Goal: Communication & Community: Participate in discussion

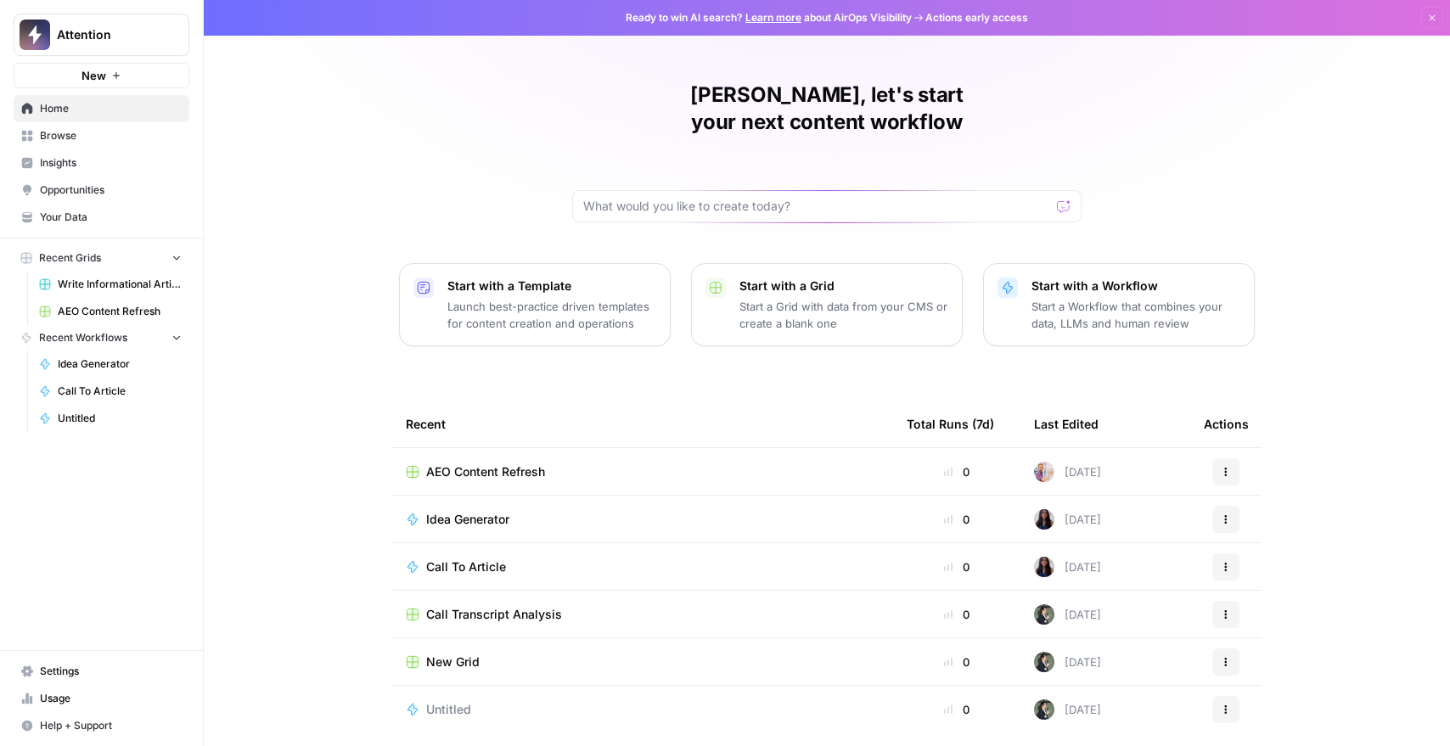
click at [68, 167] on span "Insights" at bounding box center [111, 162] width 142 height 15
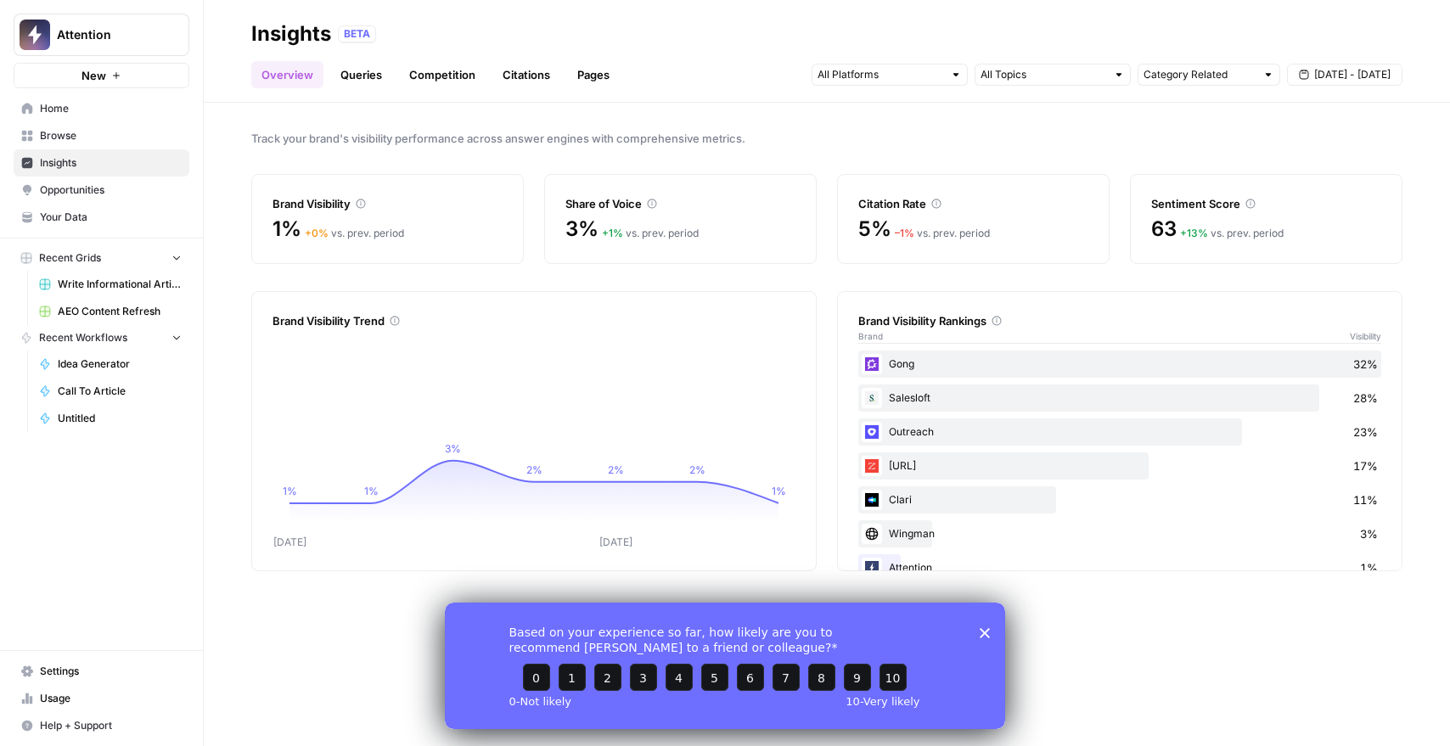
click at [989, 627] on icon "Close survey" at bounding box center [985, 632] width 10 height 10
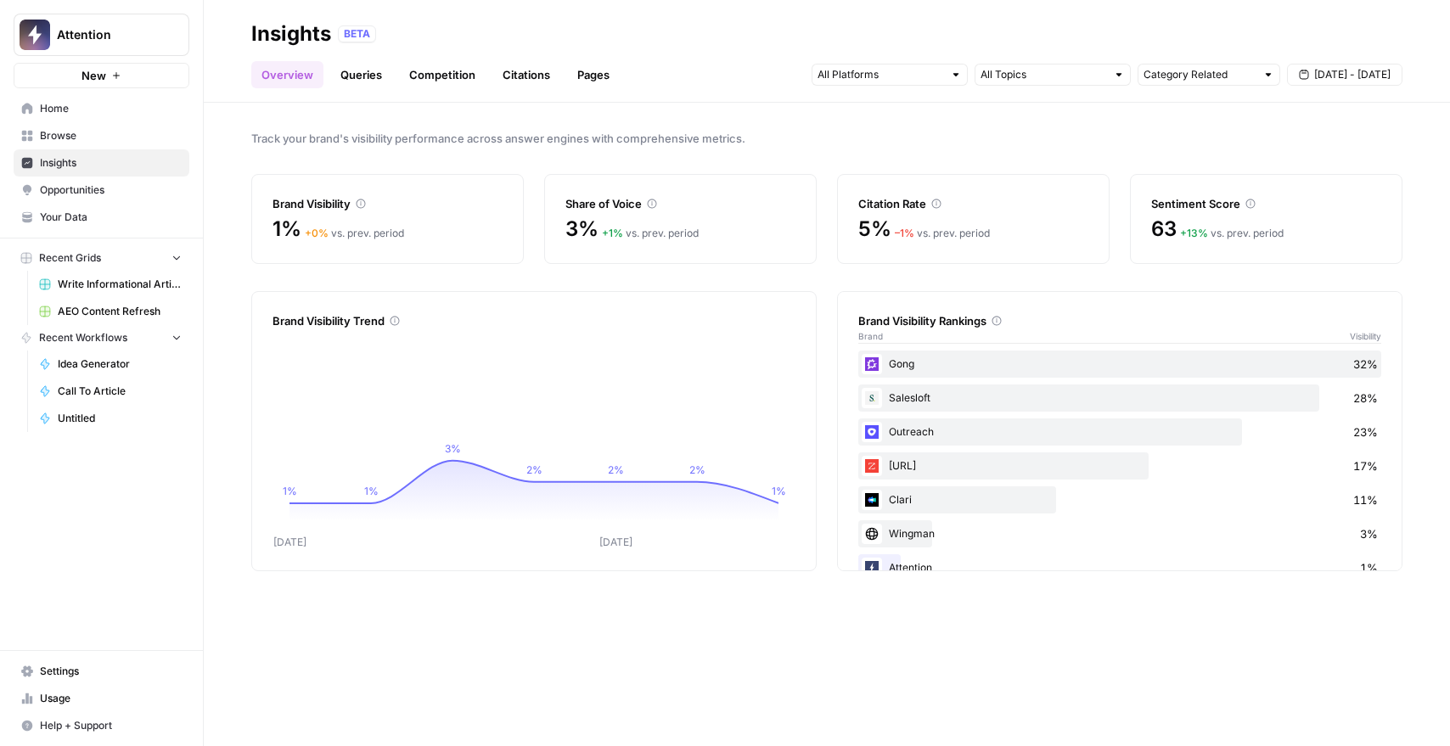
click at [75, 197] on link "Opportunities" at bounding box center [102, 190] width 176 height 27
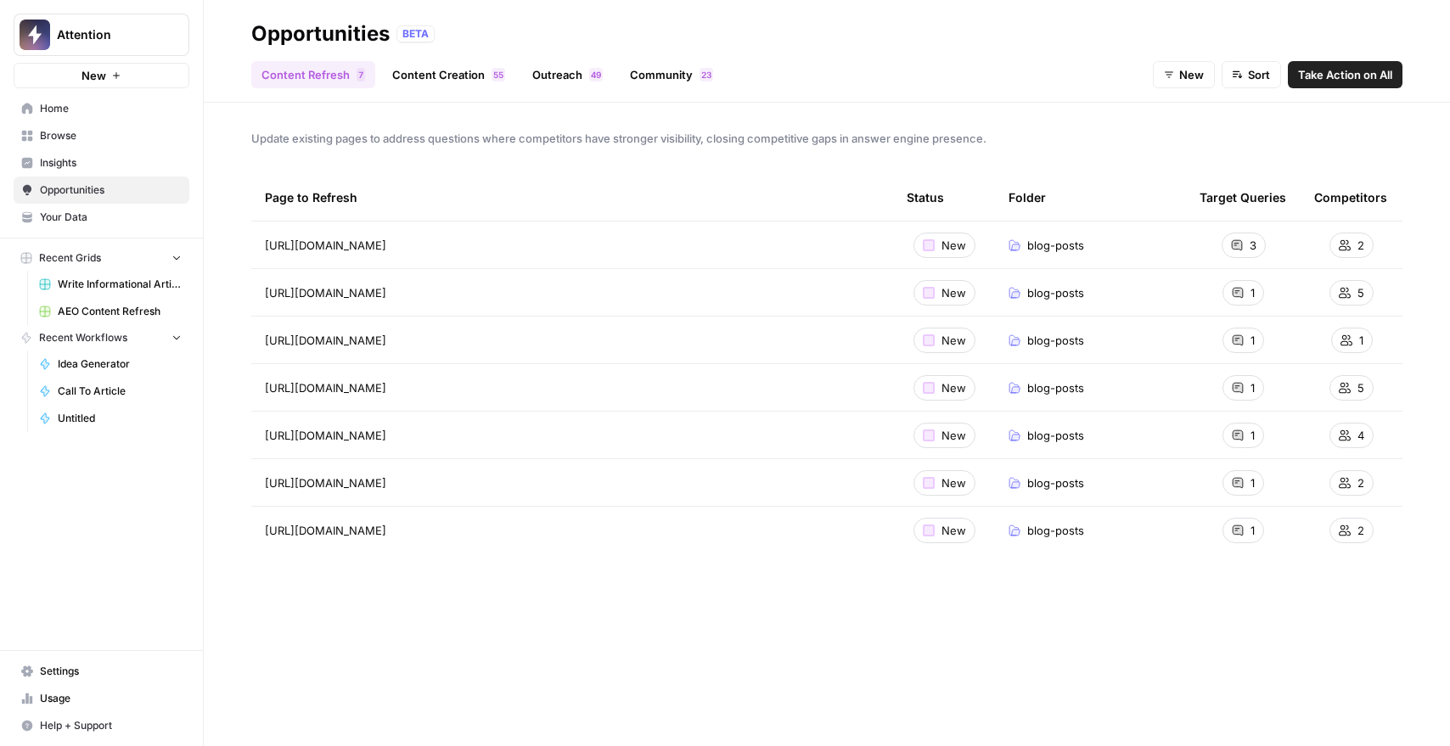
drag, startPoint x: 491, startPoint y: 269, endPoint x: 556, endPoint y: 269, distance: 65.4
click at [550, 269] on tbody "[URL][DOMAIN_NAME] Go to page New blog-posts 3 2 [URL][DOMAIN_NAME] New blog-po…" at bounding box center [826, 388] width 1151 height 333
click at [599, 271] on td "[URL][DOMAIN_NAME]" at bounding box center [572, 292] width 642 height 47
click at [450, 82] on link "Content Creation 5 5" at bounding box center [448, 74] width 133 height 27
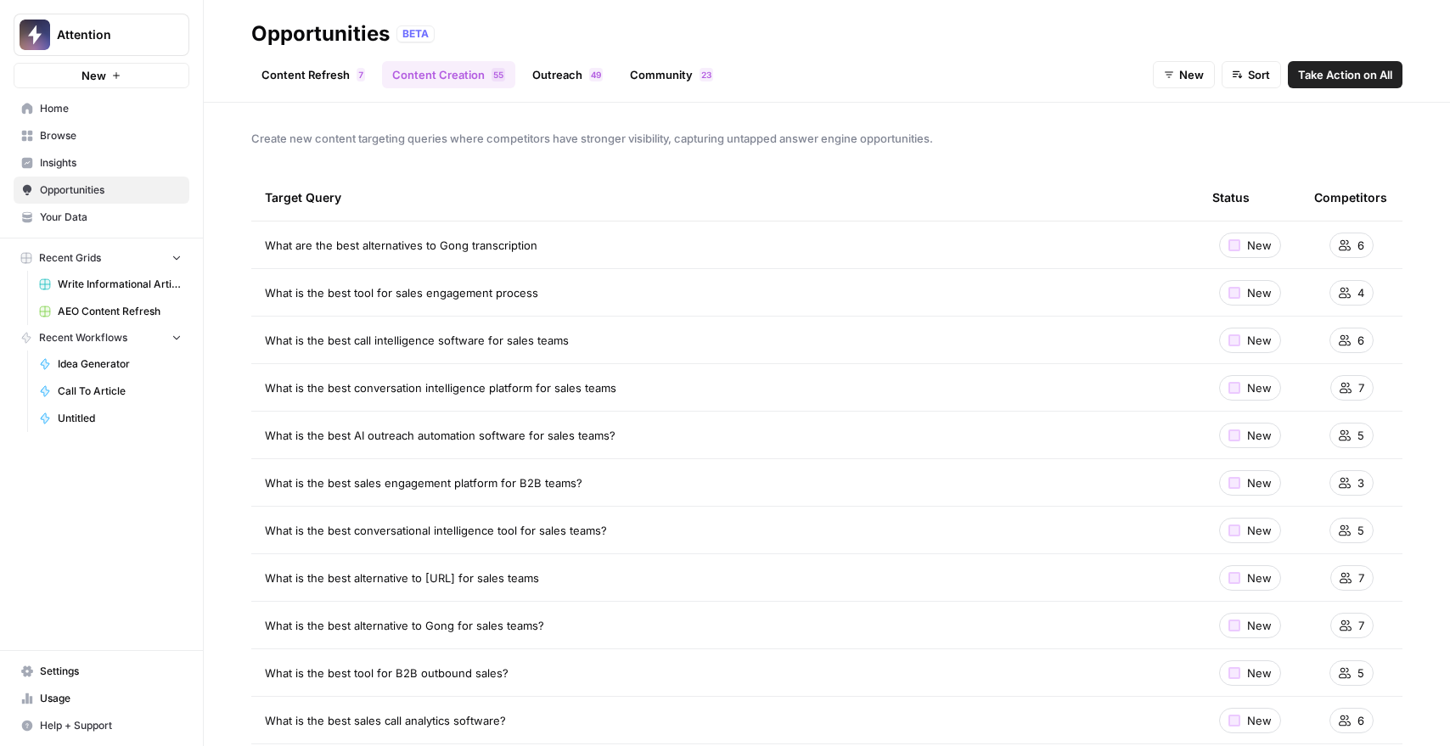
drag, startPoint x: 318, startPoint y: 241, endPoint x: 434, endPoint y: 242, distance: 116.3
click at [408, 243] on span "What are the best alternatives to Gong transcription" at bounding box center [401, 245] width 273 height 17
drag, startPoint x: 434, startPoint y: 242, endPoint x: 444, endPoint y: 241, distance: 10.2
click at [438, 241] on span "What are the best alternatives to Gong transcription" at bounding box center [401, 245] width 273 height 17
click at [1213, 317] on td "New" at bounding box center [1250, 340] width 102 height 47
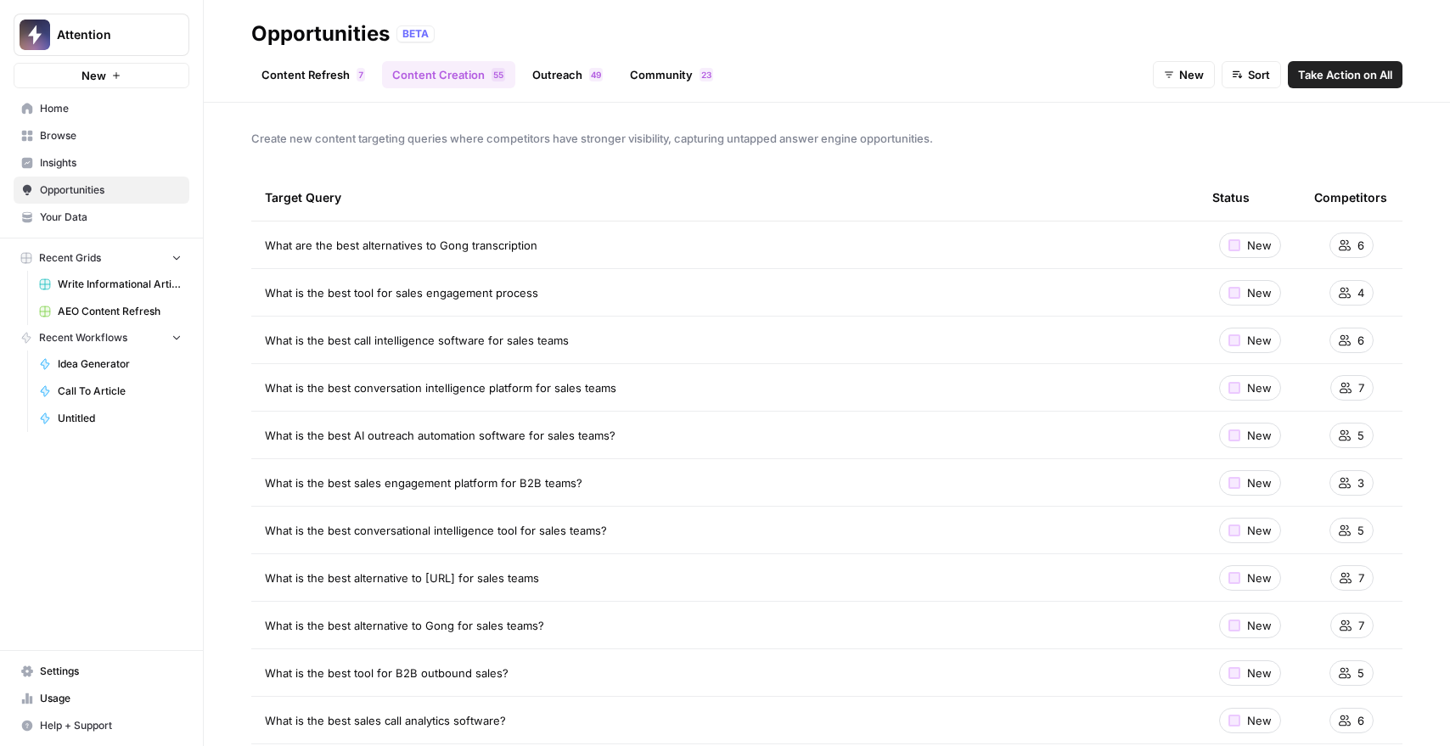
click at [568, 83] on link "Outreach 9 4" at bounding box center [567, 74] width 91 height 27
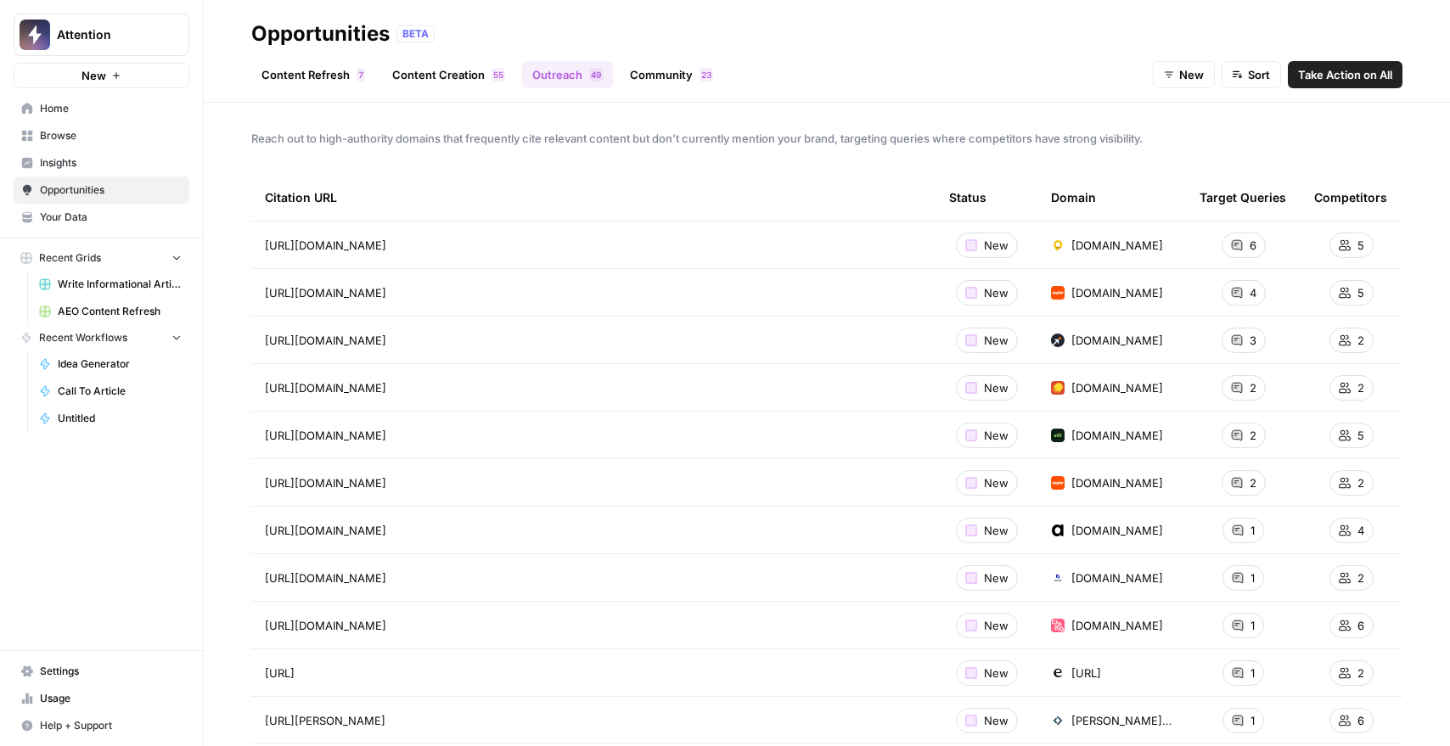
click at [627, 74] on link "Community 3 2" at bounding box center [672, 74] width 104 height 27
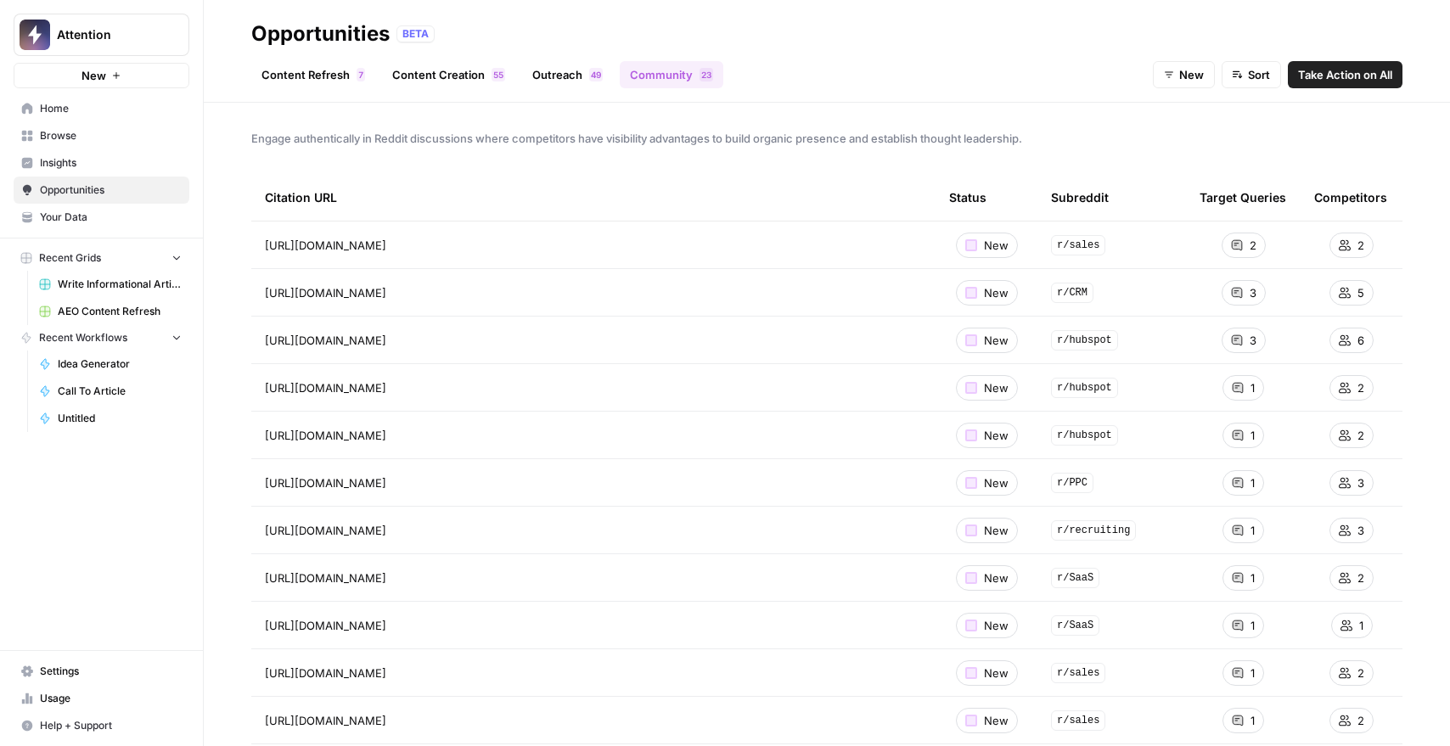
scroll to position [282, 0]
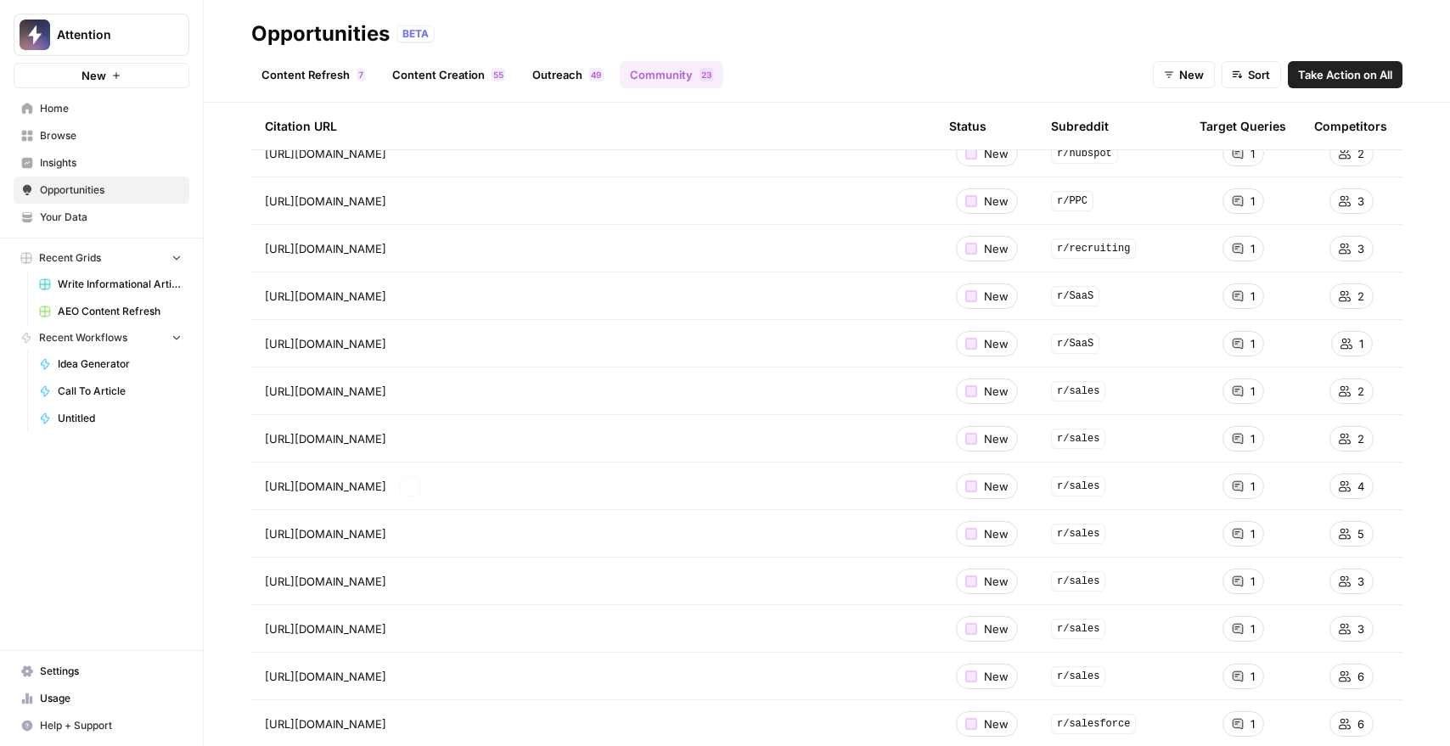
drag, startPoint x: 511, startPoint y: 474, endPoint x: 658, endPoint y: 491, distance: 147.9
click at [635, 490] on td "[URL][DOMAIN_NAME] Go to page" at bounding box center [593, 486] width 684 height 47
click at [386, 491] on span "[URL][DOMAIN_NAME]" at bounding box center [325, 486] width 121 height 17
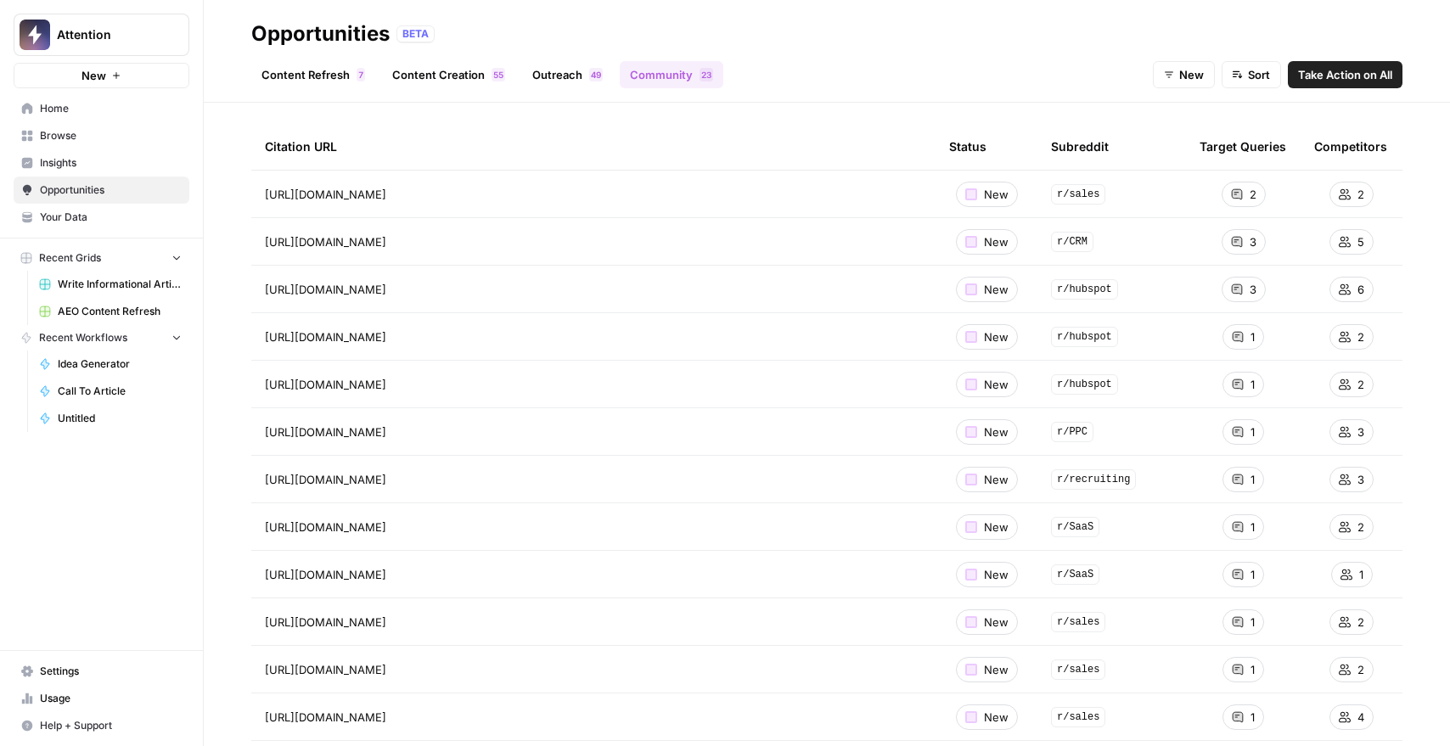
scroll to position [0, 0]
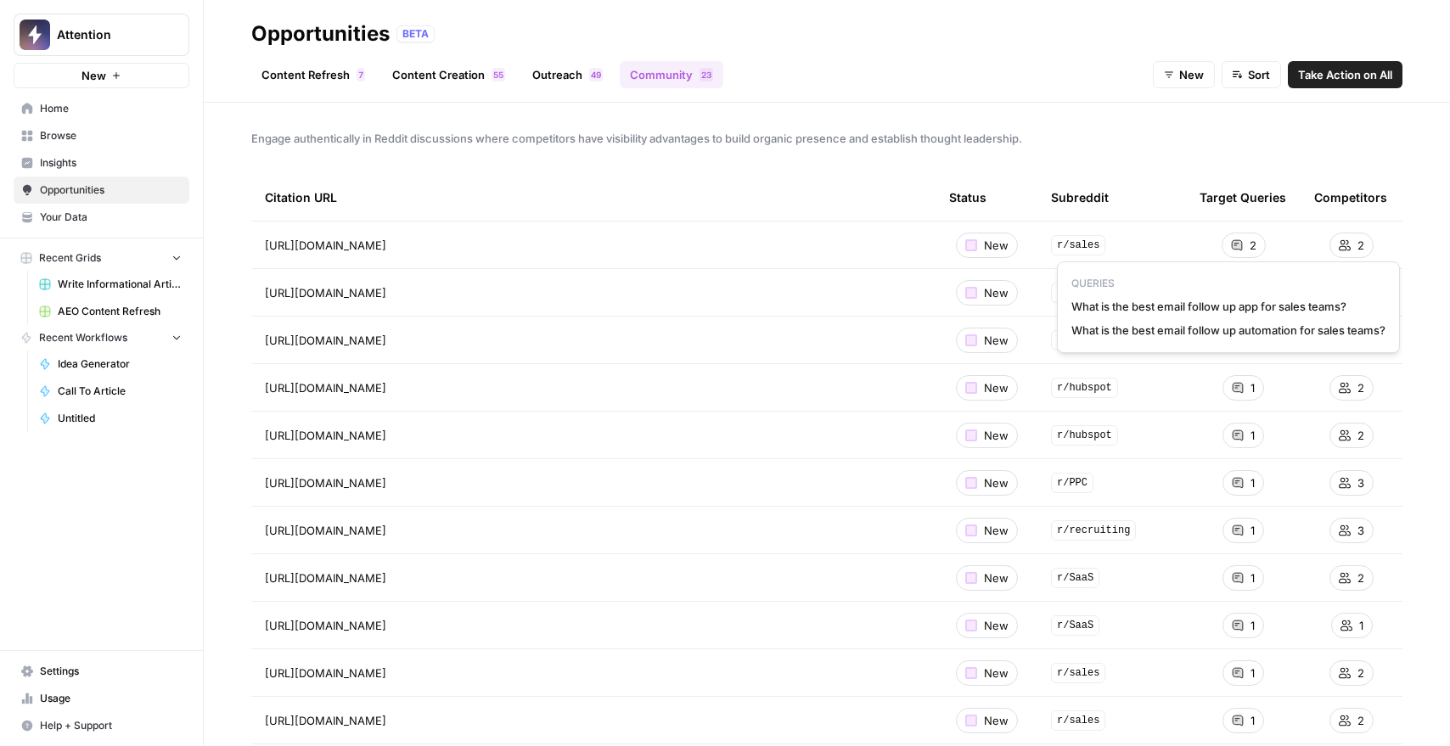
click at [1229, 250] on div "2" at bounding box center [1244, 245] width 44 height 25
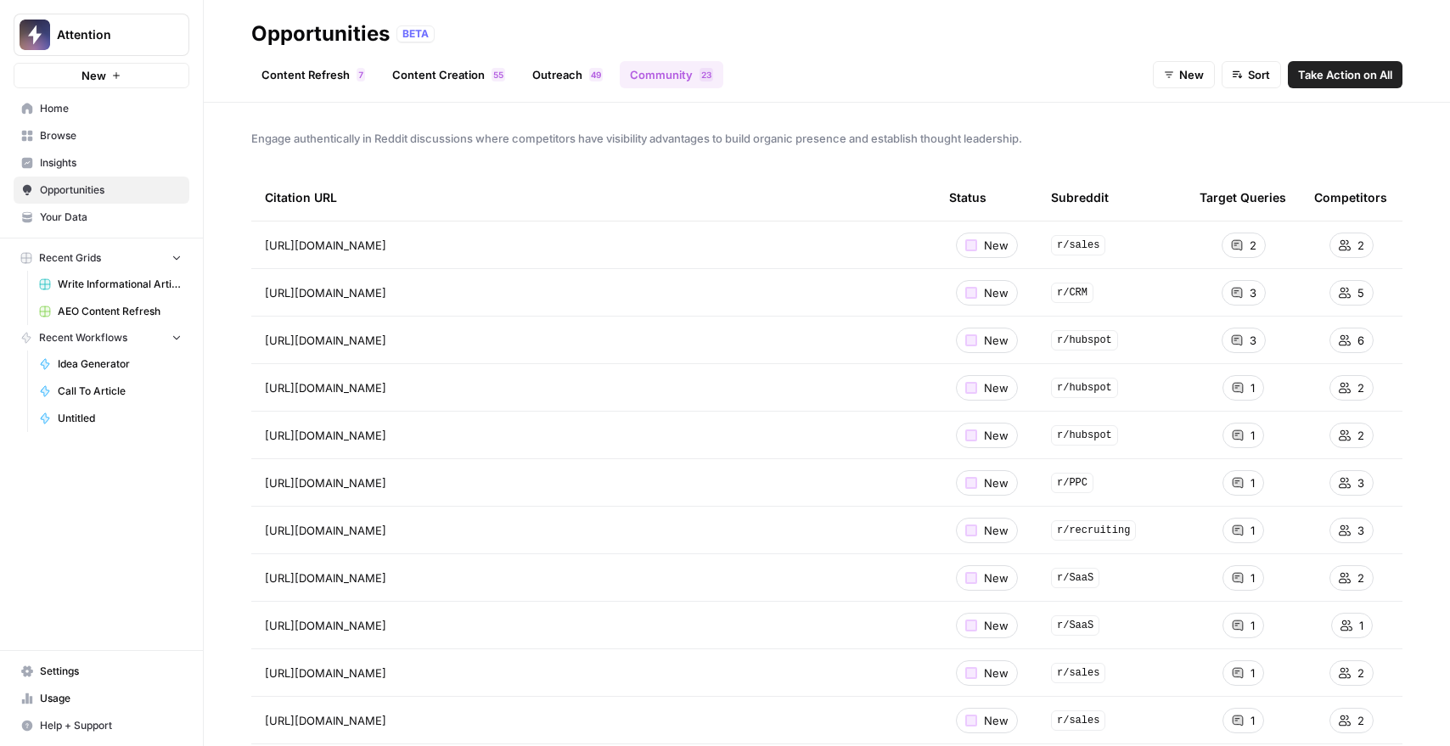
click at [1232, 245] on icon at bounding box center [1237, 245] width 10 height 10
click at [420, 246] on link "Go to page" at bounding box center [410, 245] width 20 height 20
click at [420, 290] on link "Go to page" at bounding box center [410, 293] width 20 height 20
drag, startPoint x: 388, startPoint y: 139, endPoint x: 802, endPoint y: 177, distance: 416.1
click at [706, 177] on div "Engage authentically in Reddit discussions where competitors have visibility ad…" at bounding box center [827, 425] width 1246 height 644
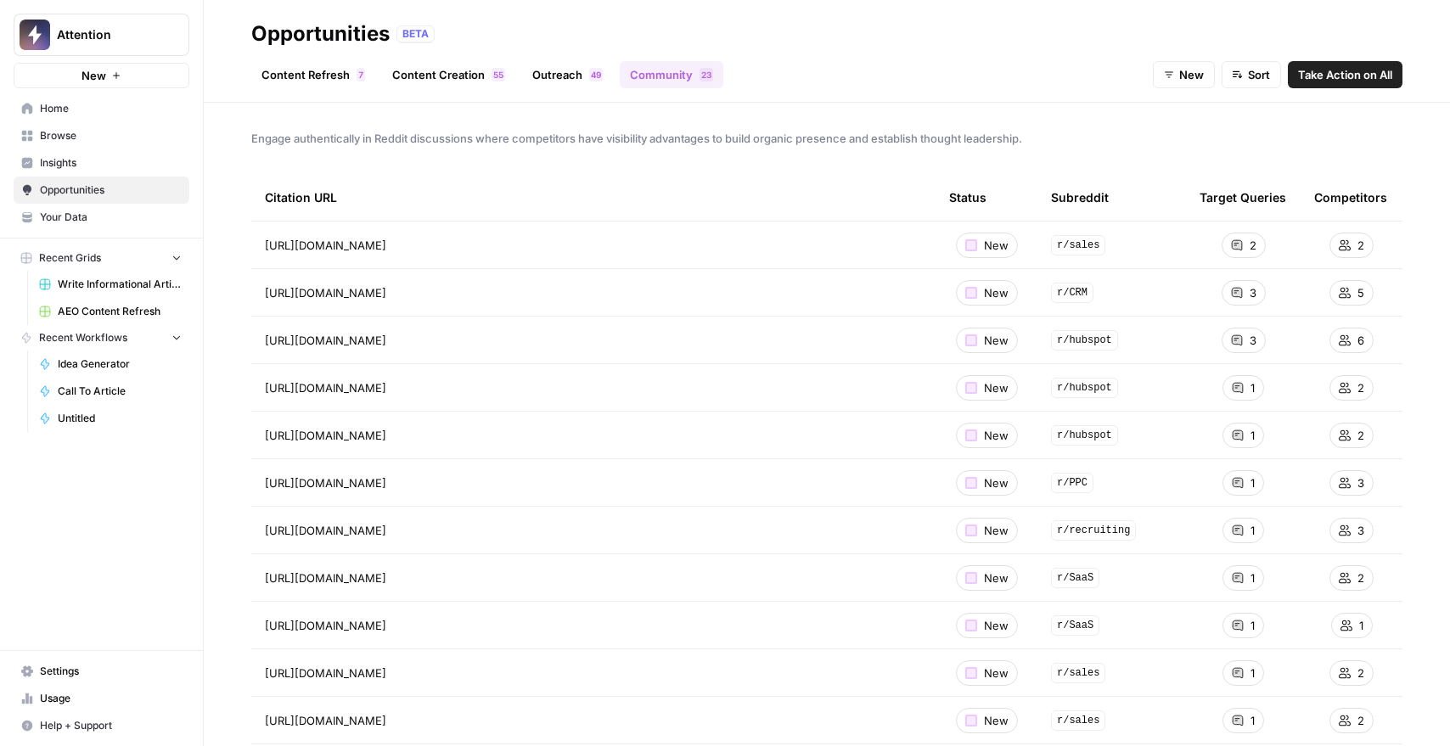
click at [1325, 86] on button "Take Action on All" at bounding box center [1345, 74] width 115 height 27
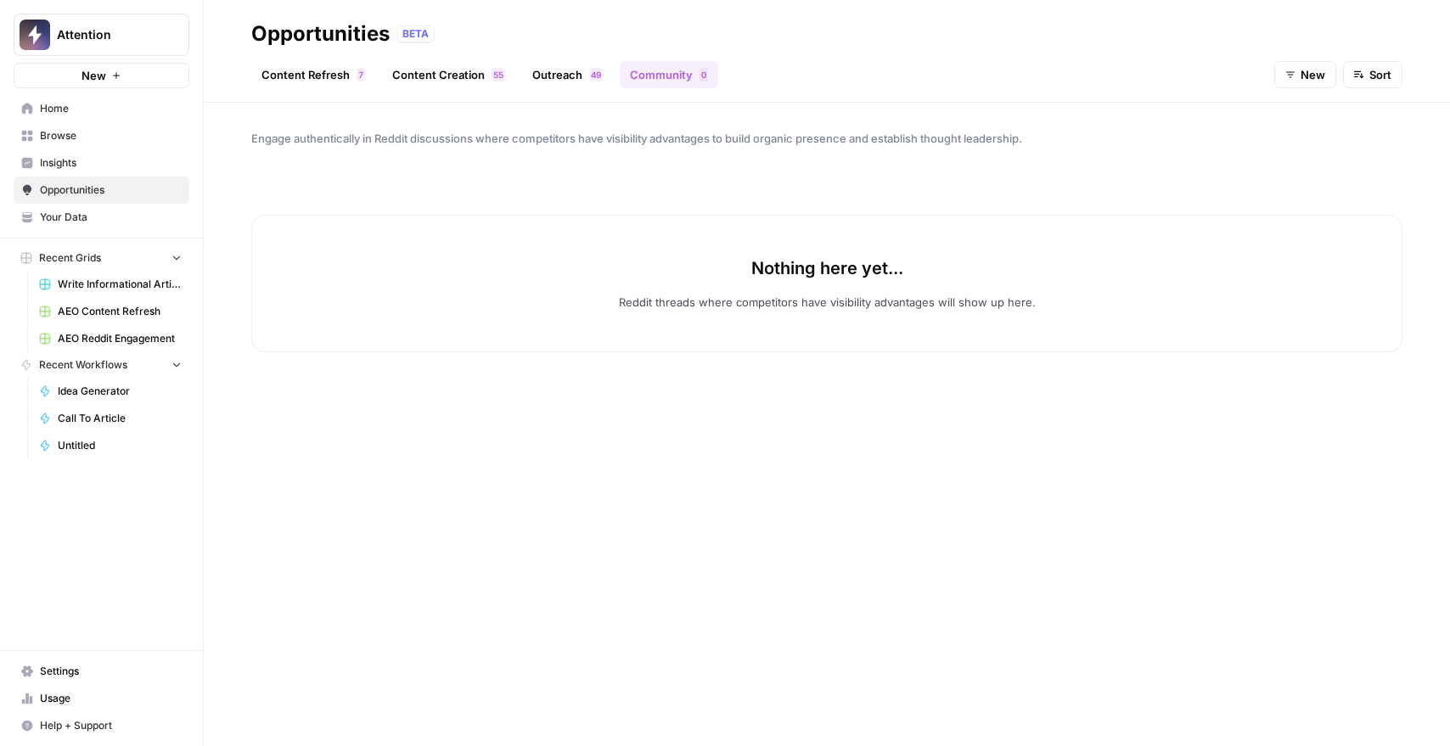
click at [579, 72] on link "Outreach 9 4" at bounding box center [567, 74] width 91 height 27
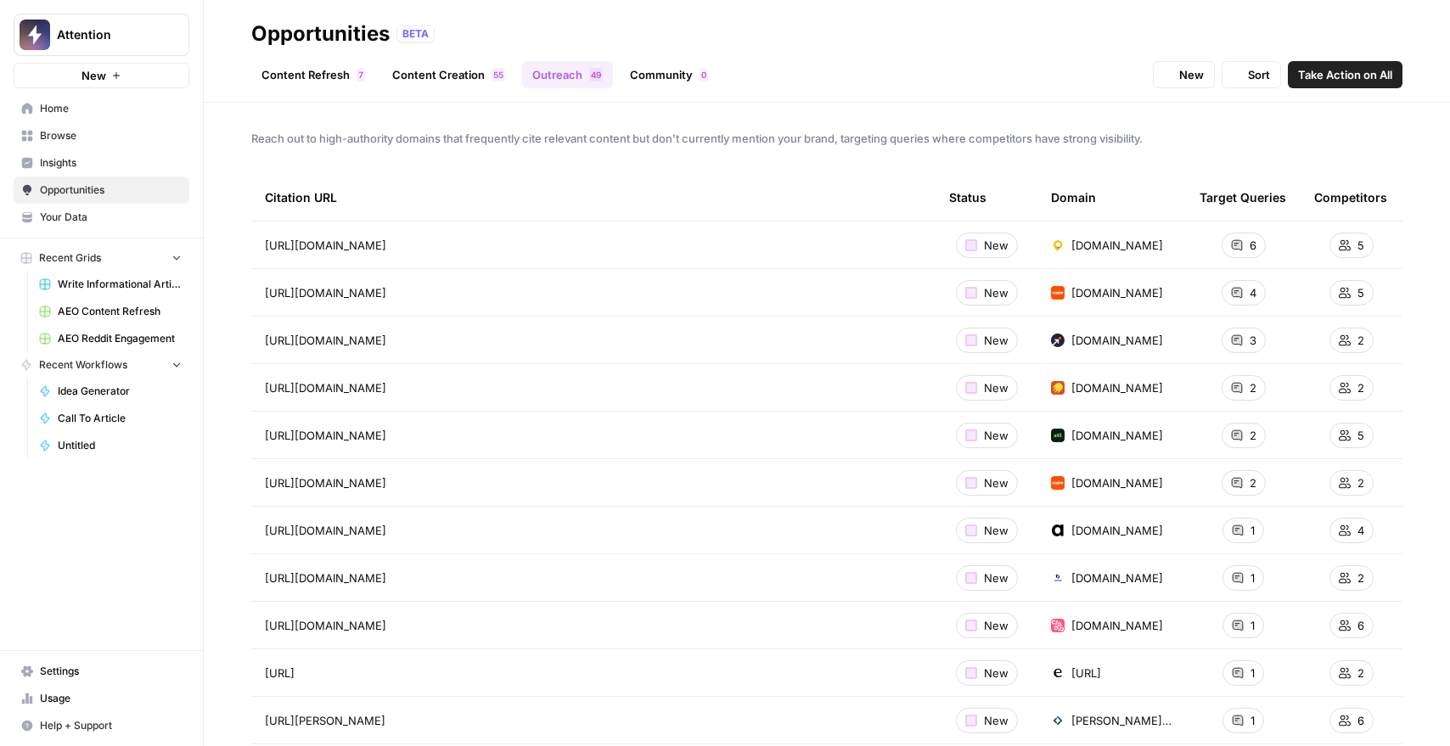
click at [674, 80] on link "Community 0" at bounding box center [669, 74] width 98 height 27
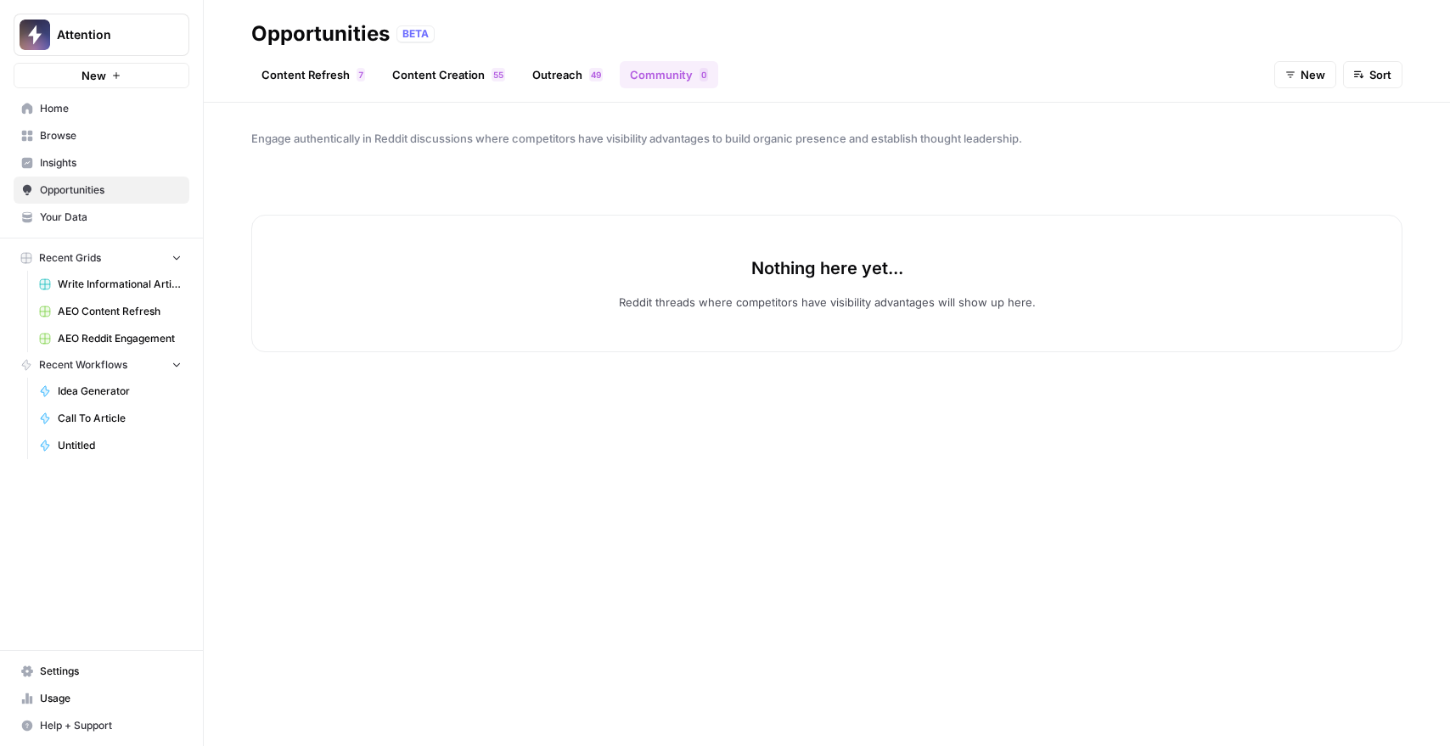
drag, startPoint x: 338, startPoint y: 136, endPoint x: 554, endPoint y: 139, distance: 215.7
click at [554, 139] on span "Engage authentically in Reddit discussions where competitors have visibility ad…" at bounding box center [826, 138] width 1151 height 17
click at [566, 138] on span "Engage authentically in Reddit discussions where competitors have visibility ad…" at bounding box center [826, 138] width 1151 height 17
click at [1362, 83] on button "Sort" at bounding box center [1372, 74] width 59 height 27
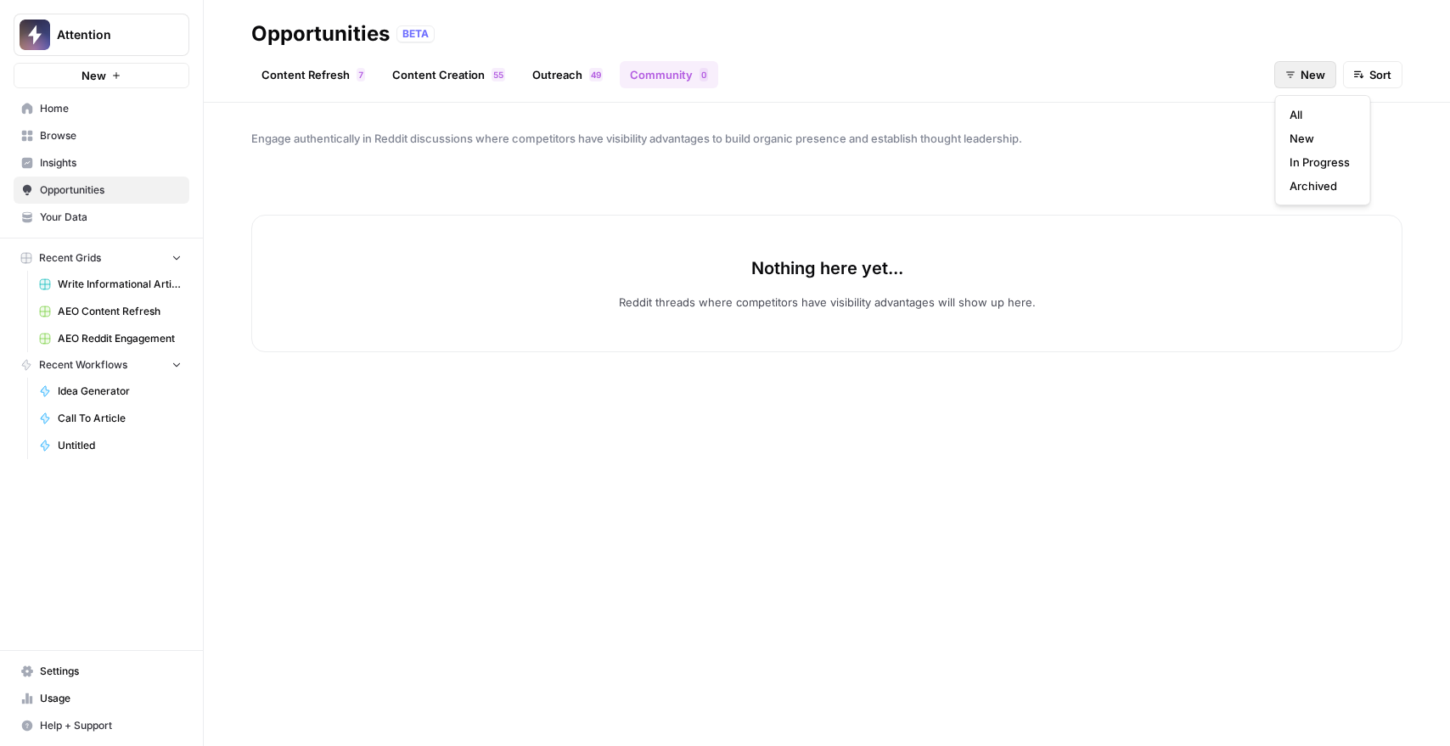
click at [1330, 80] on button "New" at bounding box center [1306, 74] width 62 height 27
click at [1317, 116] on span "All" at bounding box center [1320, 114] width 60 height 17
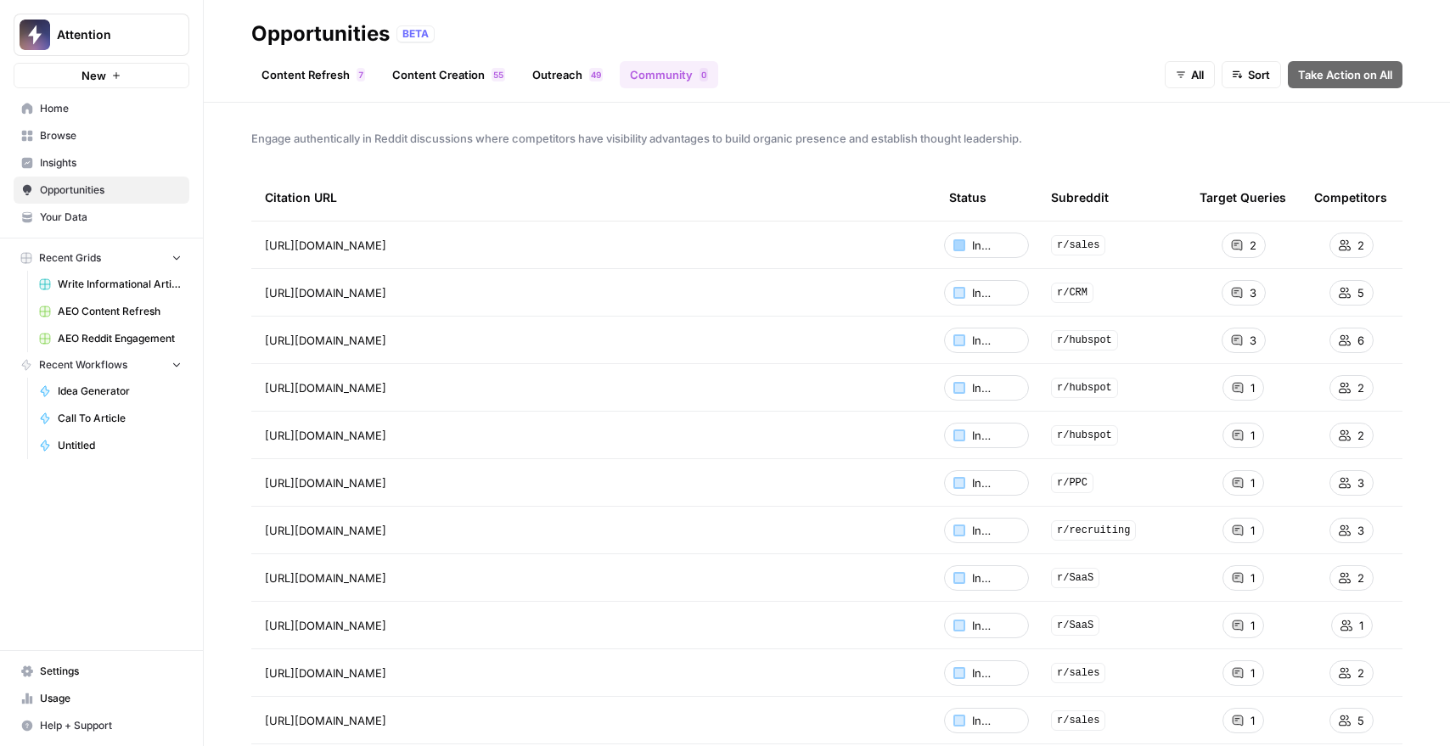
click at [954, 245] on div at bounding box center [960, 245] width 12 height 12
click at [979, 245] on span "In Progress" at bounding box center [996, 245] width 48 height 17
click at [1056, 235] on span "r/sales" at bounding box center [1078, 245] width 54 height 20
click at [1233, 581] on div "1" at bounding box center [1244, 578] width 42 height 25
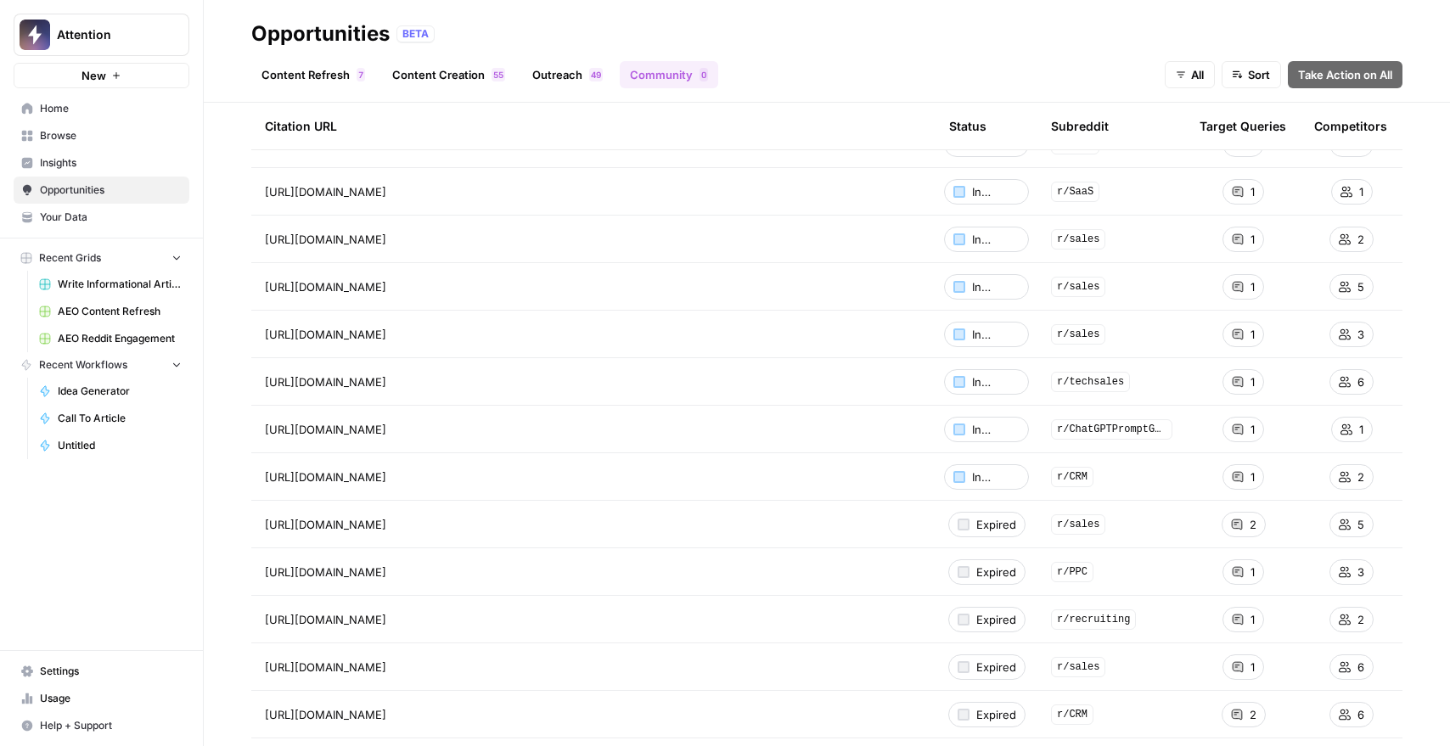
scroll to position [481, 0]
click at [1235, 384] on div "1" at bounding box center [1244, 382] width 42 height 25
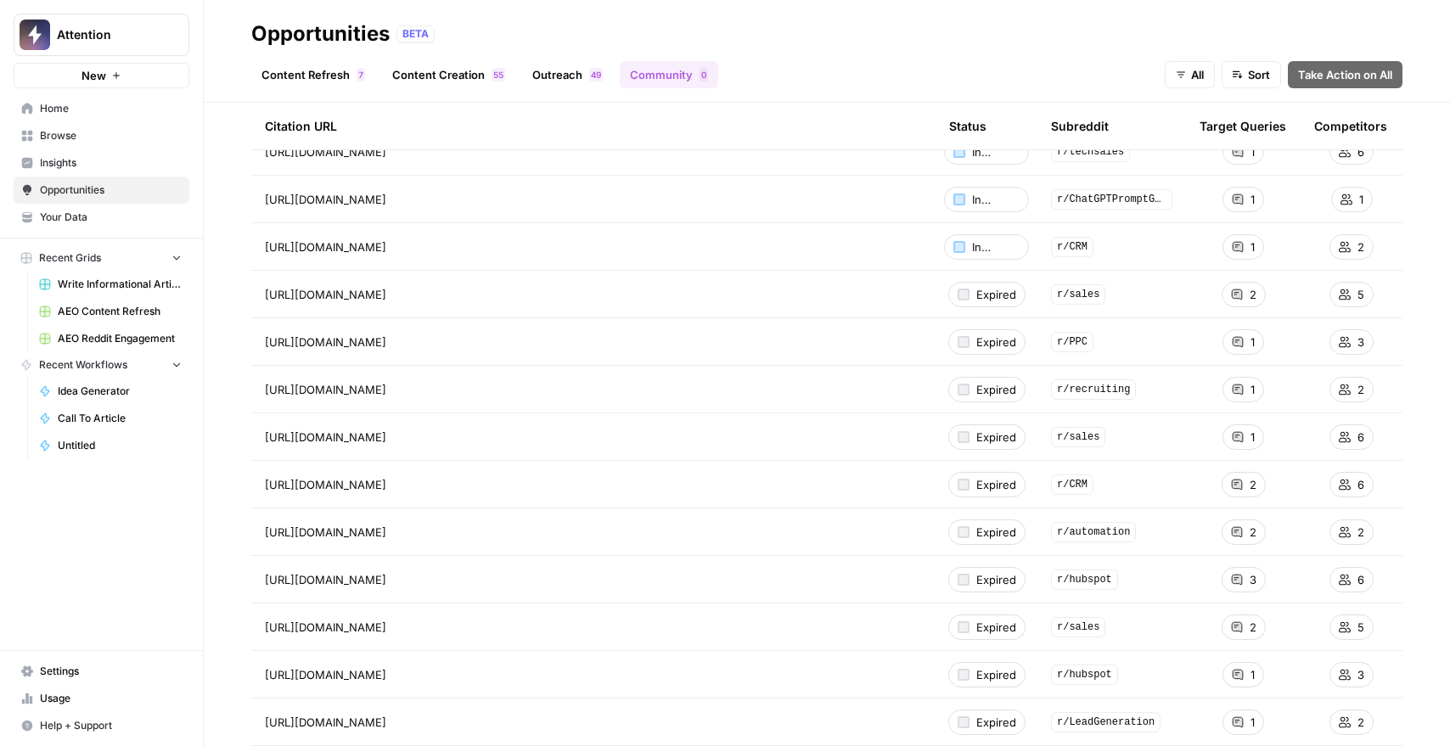
scroll to position [749, 0]
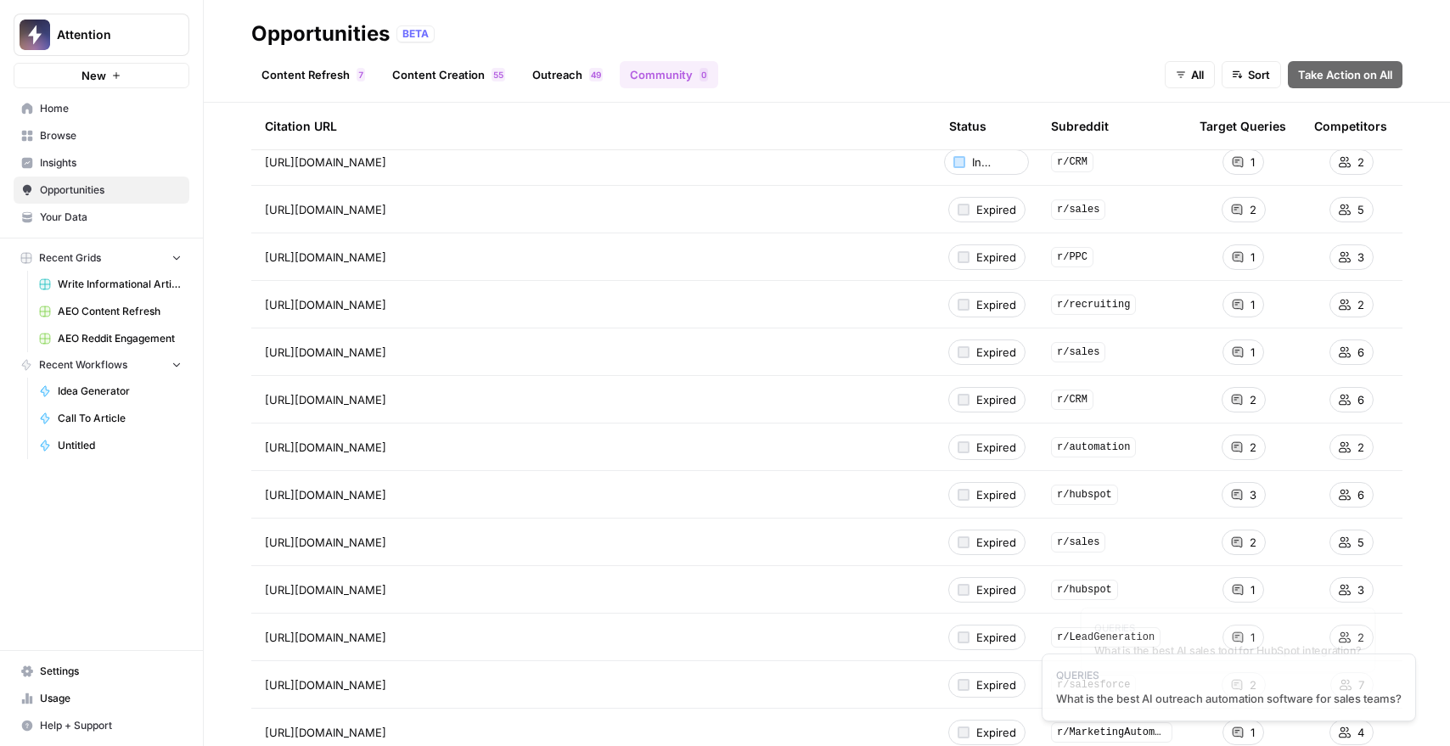
click at [1231, 586] on div "1" at bounding box center [1244, 589] width 42 height 25
click at [637, 604] on td "[URL][DOMAIN_NAME] Go to page" at bounding box center [593, 589] width 684 height 47
click at [386, 590] on span "[URL][DOMAIN_NAME]" at bounding box center [325, 590] width 121 height 17
click at [386, 589] on span "[URL][DOMAIN_NAME]" at bounding box center [325, 590] width 121 height 17
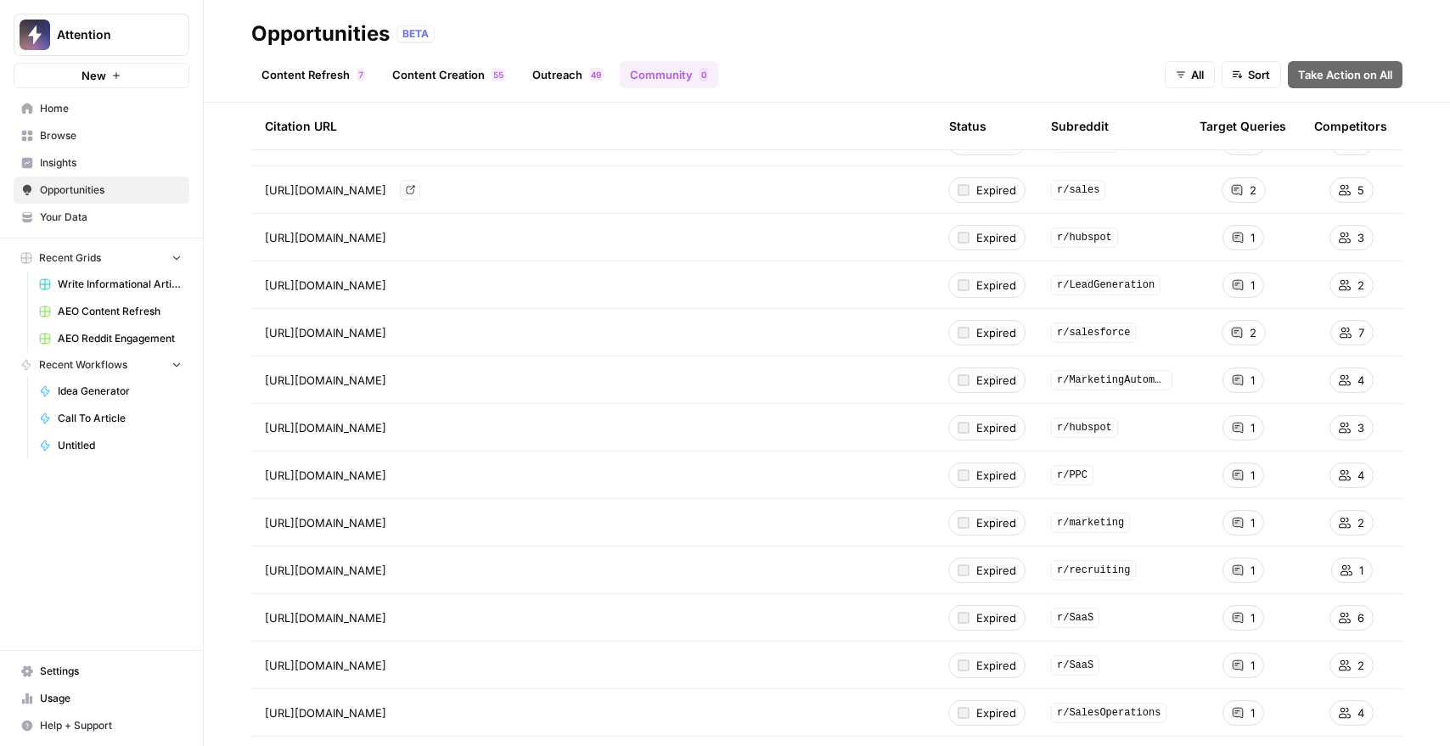
scroll to position [1113, 0]
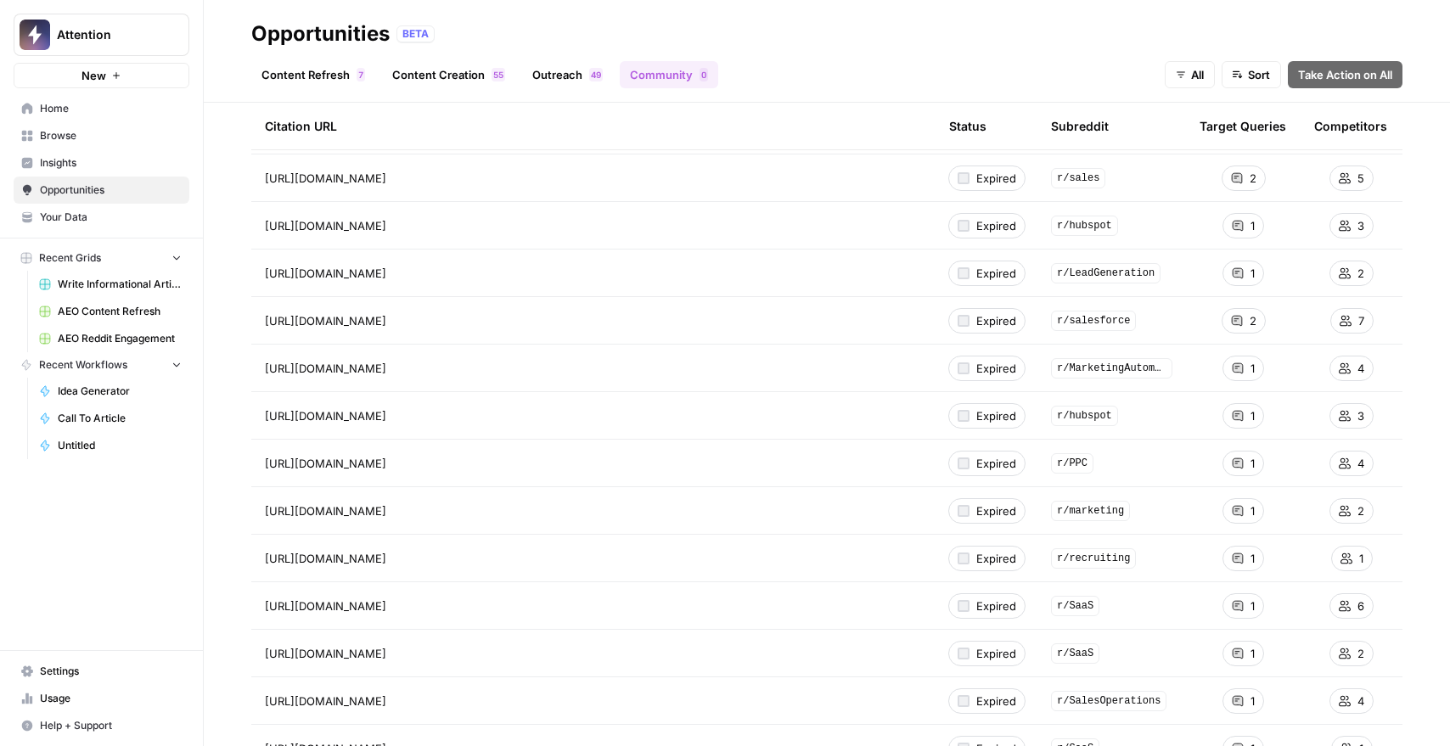
click at [459, 548] on td "[URL][DOMAIN_NAME]" at bounding box center [593, 558] width 684 height 47
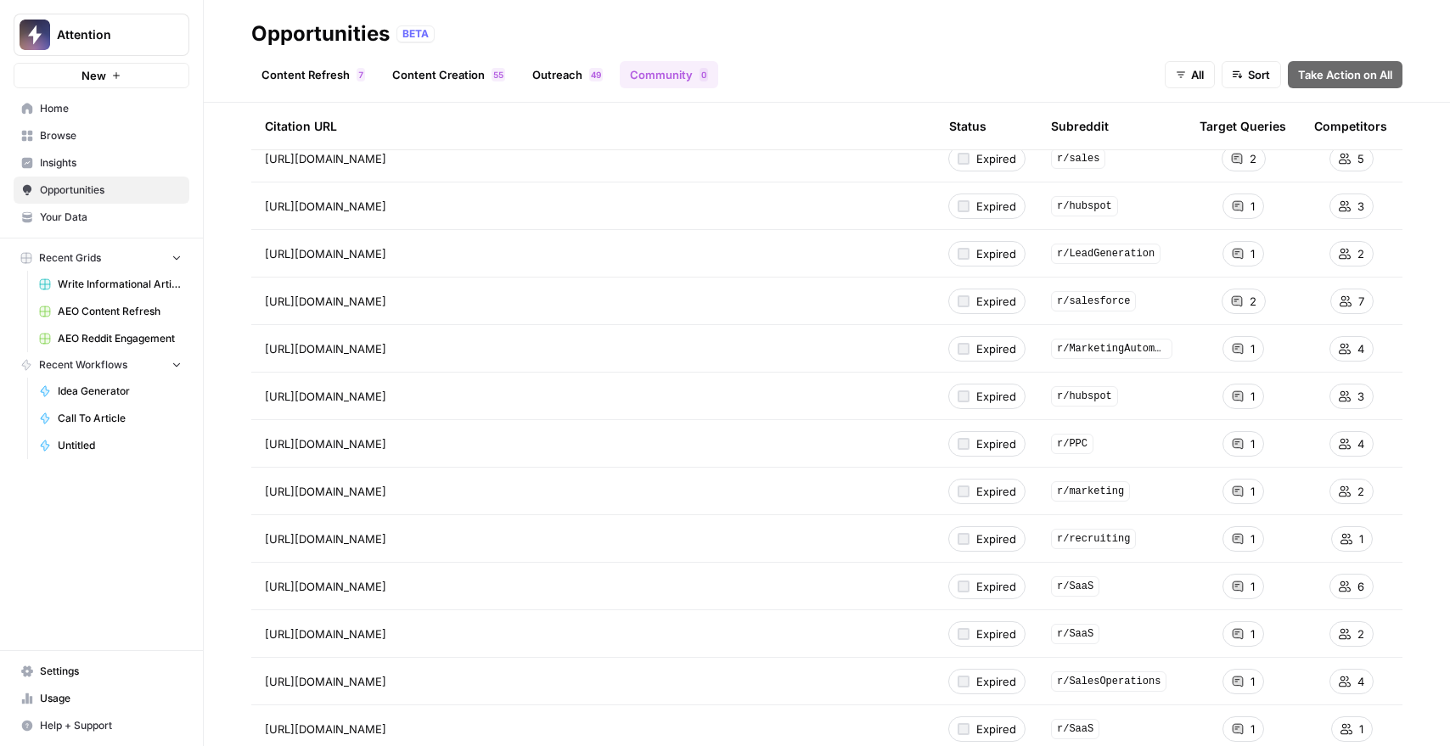
scroll to position [1136, 0]
click at [386, 631] on span "[URL][DOMAIN_NAME]" at bounding box center [325, 630] width 121 height 17
click at [386, 630] on span "[URL][DOMAIN_NAME]" at bounding box center [325, 630] width 121 height 17
drag, startPoint x: 612, startPoint y: 630, endPoint x: 592, endPoint y: 603, distance: 34.0
click at [386, 630] on span "[URL][DOMAIN_NAME]" at bounding box center [325, 630] width 121 height 17
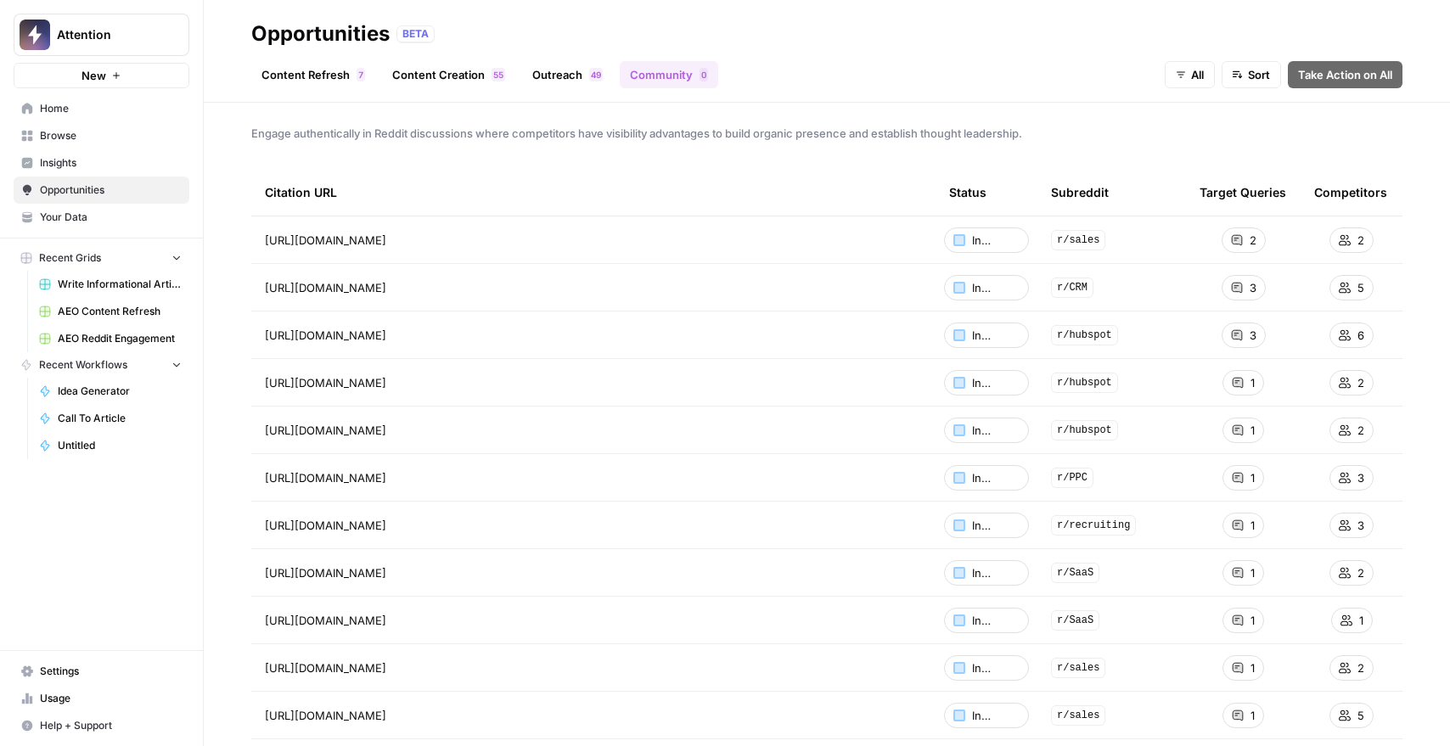
scroll to position [0, 0]
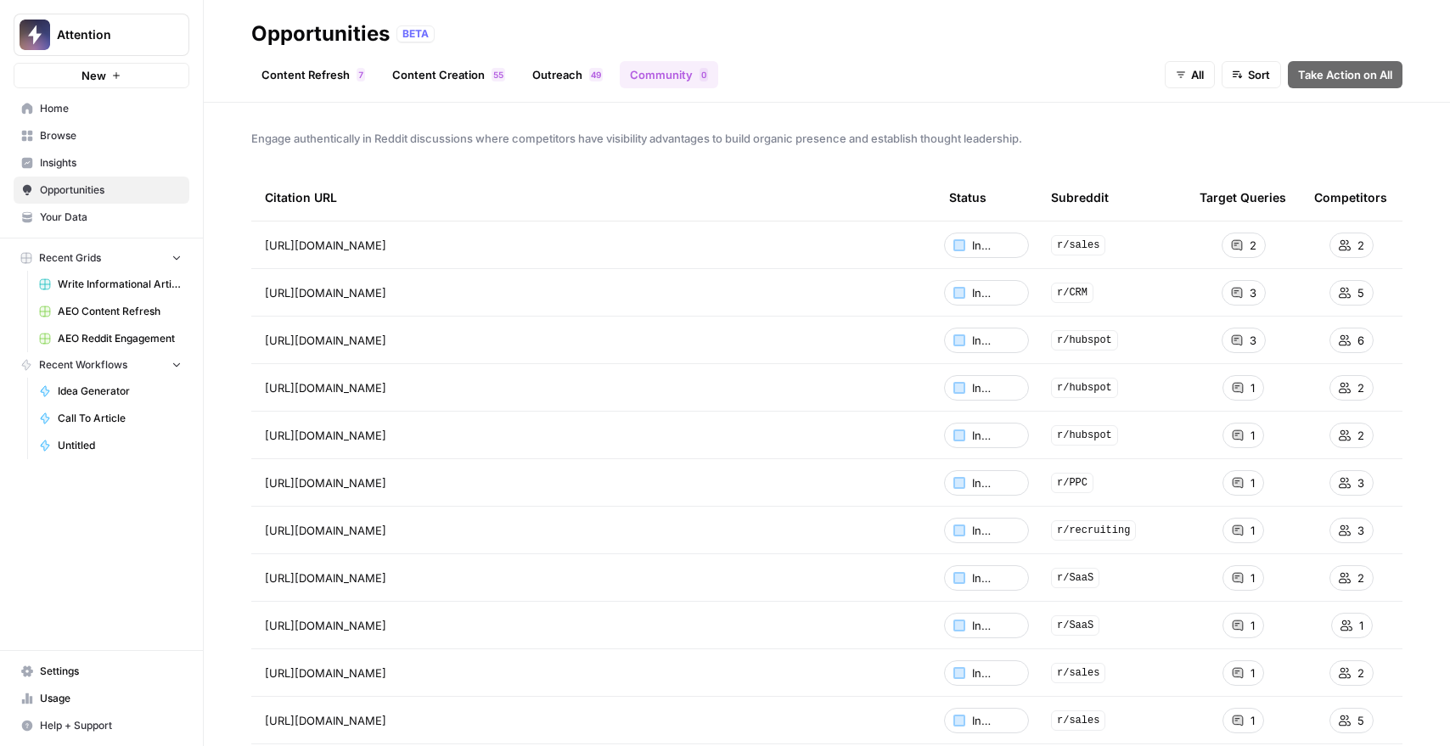
click at [1098, 527] on span "r/recruiting" at bounding box center [1093, 530] width 85 height 20
click at [1156, 532] on div "r/recruiting" at bounding box center [1111, 530] width 121 height 20
click at [80, 150] on link "Insights" at bounding box center [102, 162] width 176 height 27
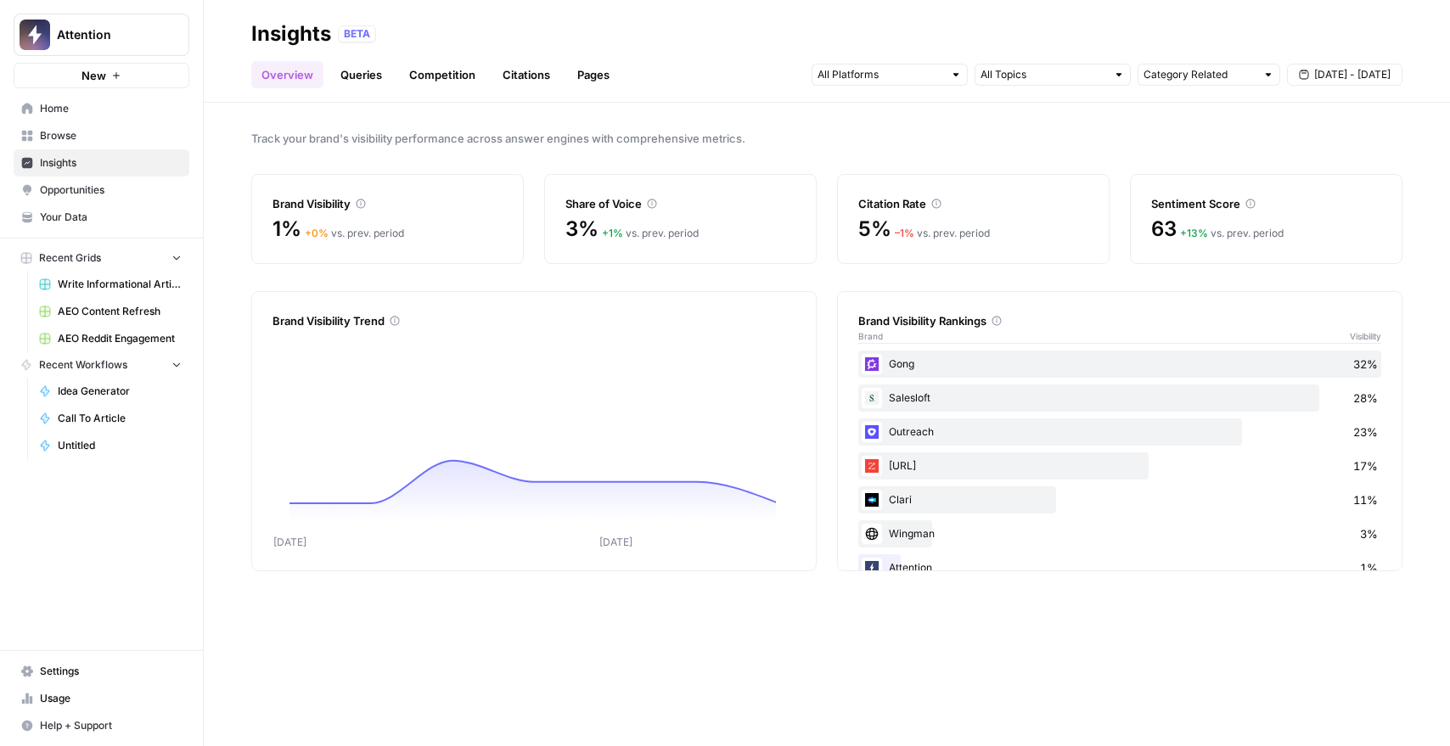
click at [514, 66] on link "Citations" at bounding box center [526, 74] width 68 height 27
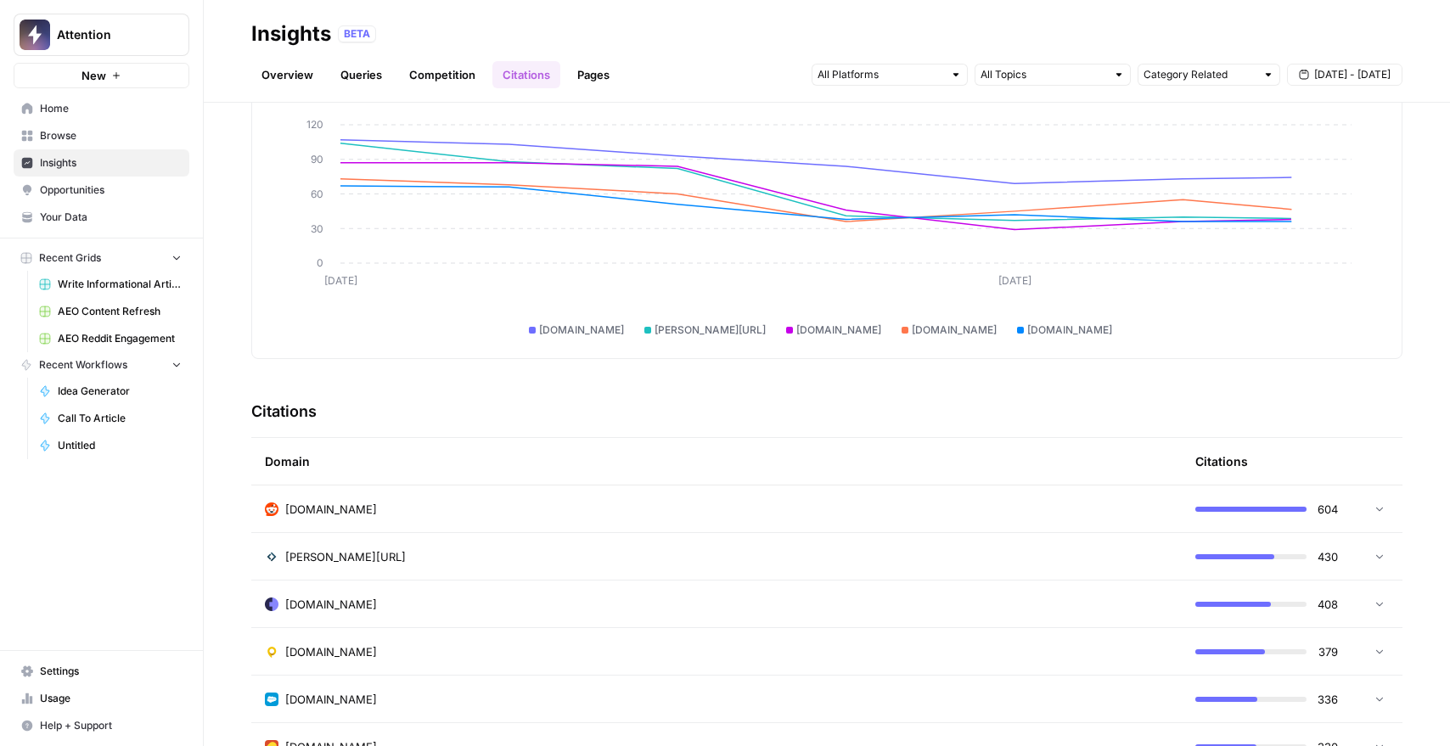
scroll to position [114, 0]
click at [688, 522] on td "[DOMAIN_NAME]" at bounding box center [716, 507] width 931 height 47
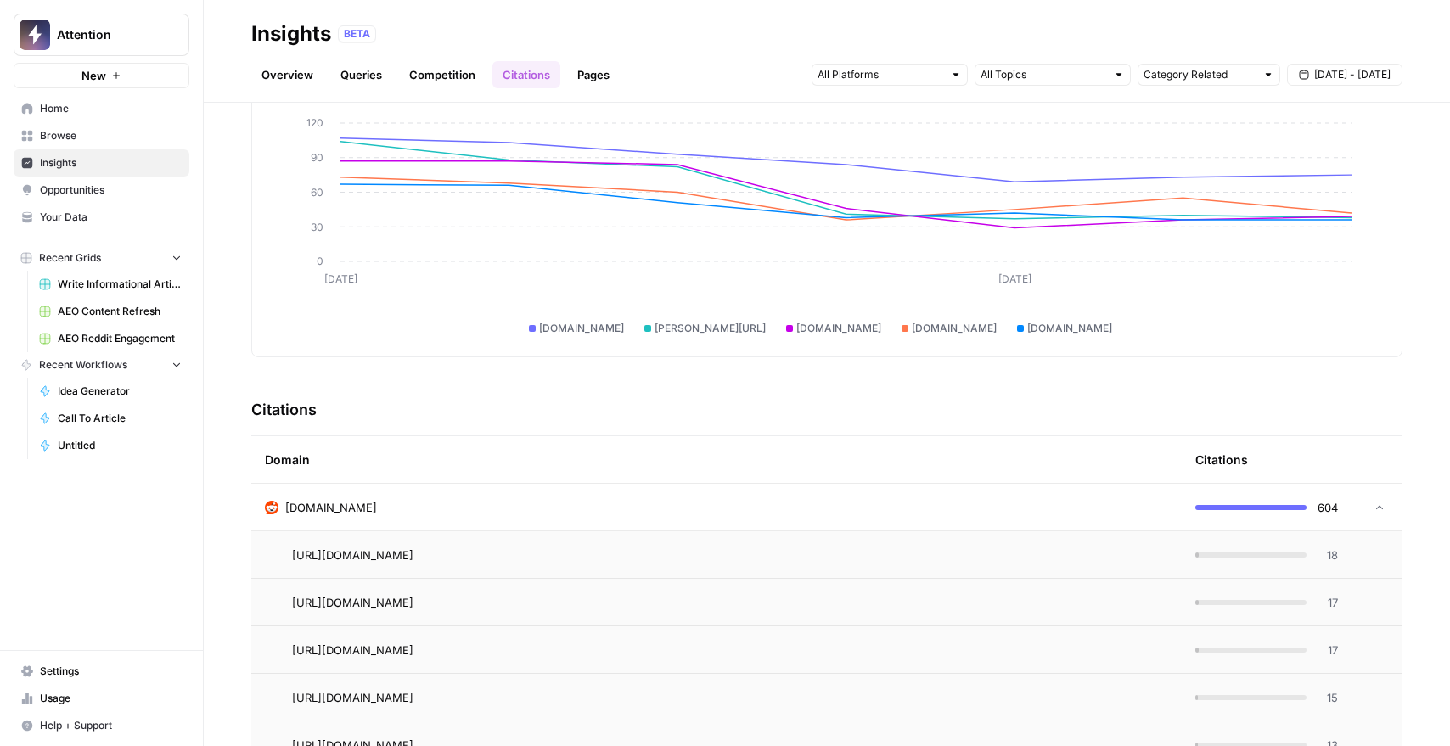
scroll to position [327, 0]
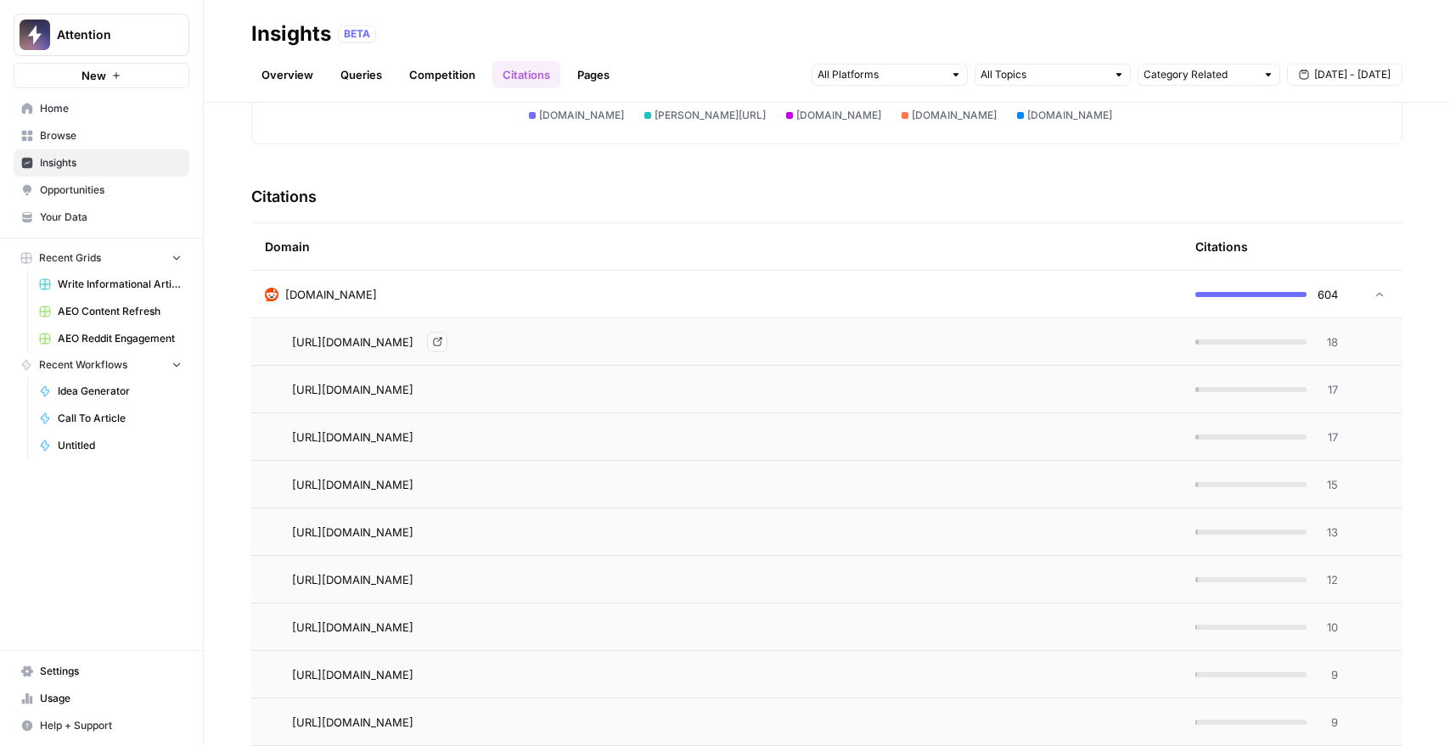
click at [442, 340] on icon "Go to page https://www.reddit.com/r/hubspot/comments/1h18rql/which_conversation…" at bounding box center [437, 341] width 9 height 9
click at [447, 388] on link "Go to page" at bounding box center [437, 390] width 20 height 20
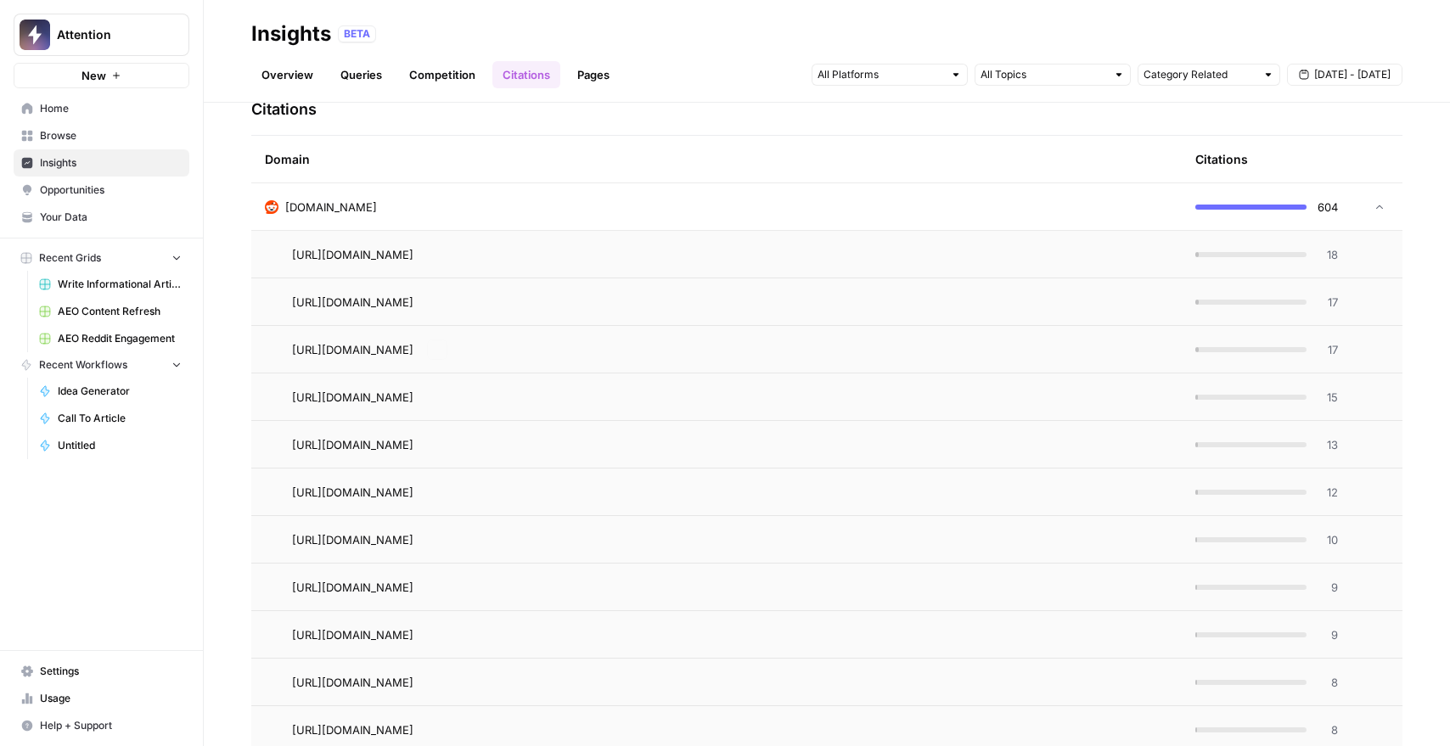
scroll to position [498, 0]
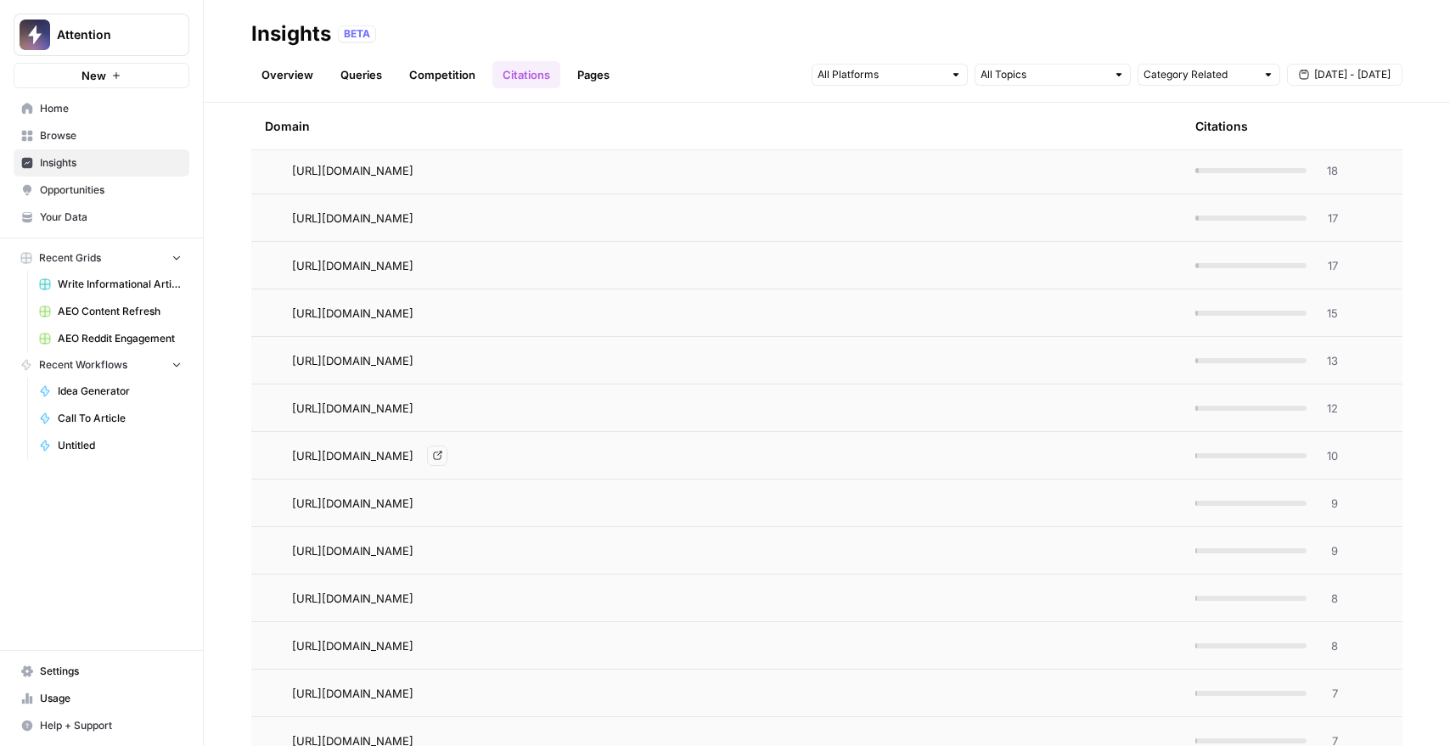
click at [447, 455] on link "Go to page" at bounding box center [437, 456] width 20 height 20
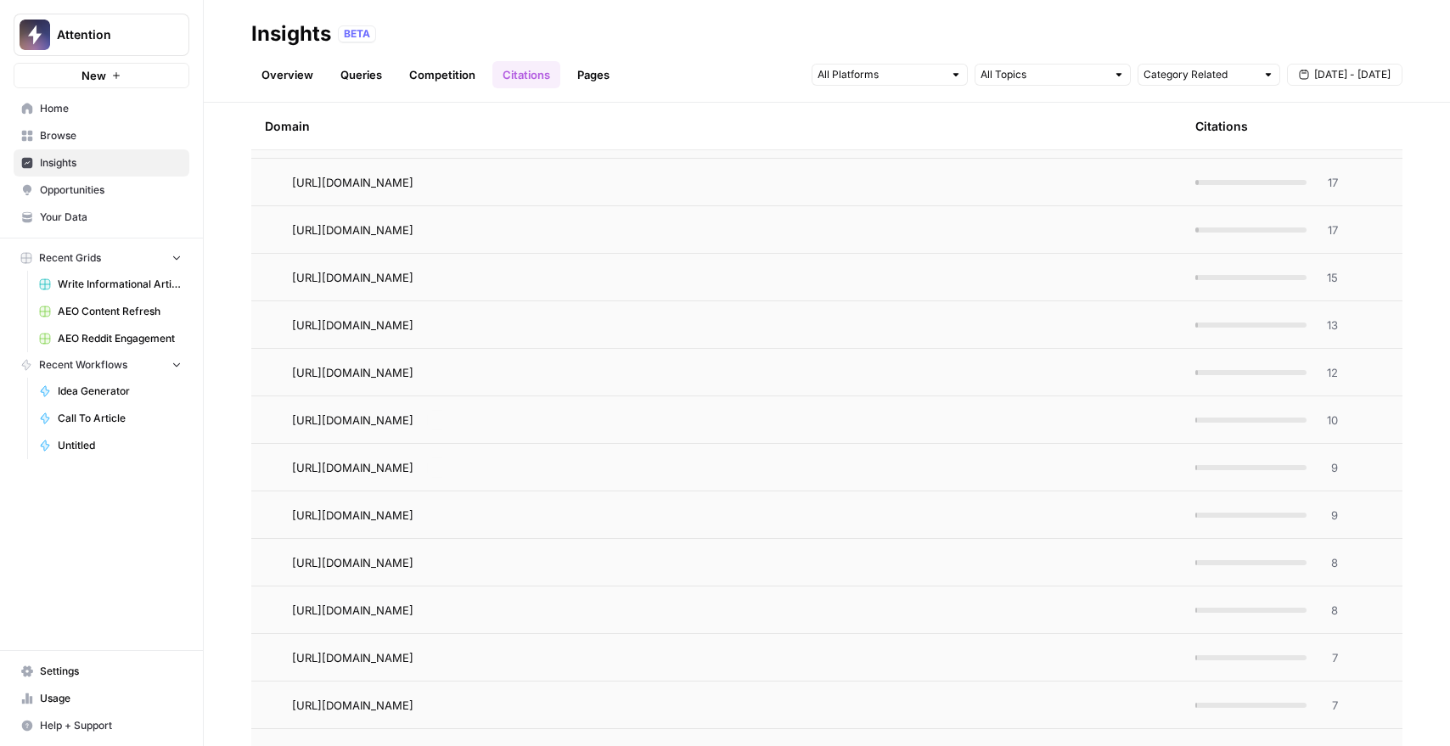
scroll to position [576, 0]
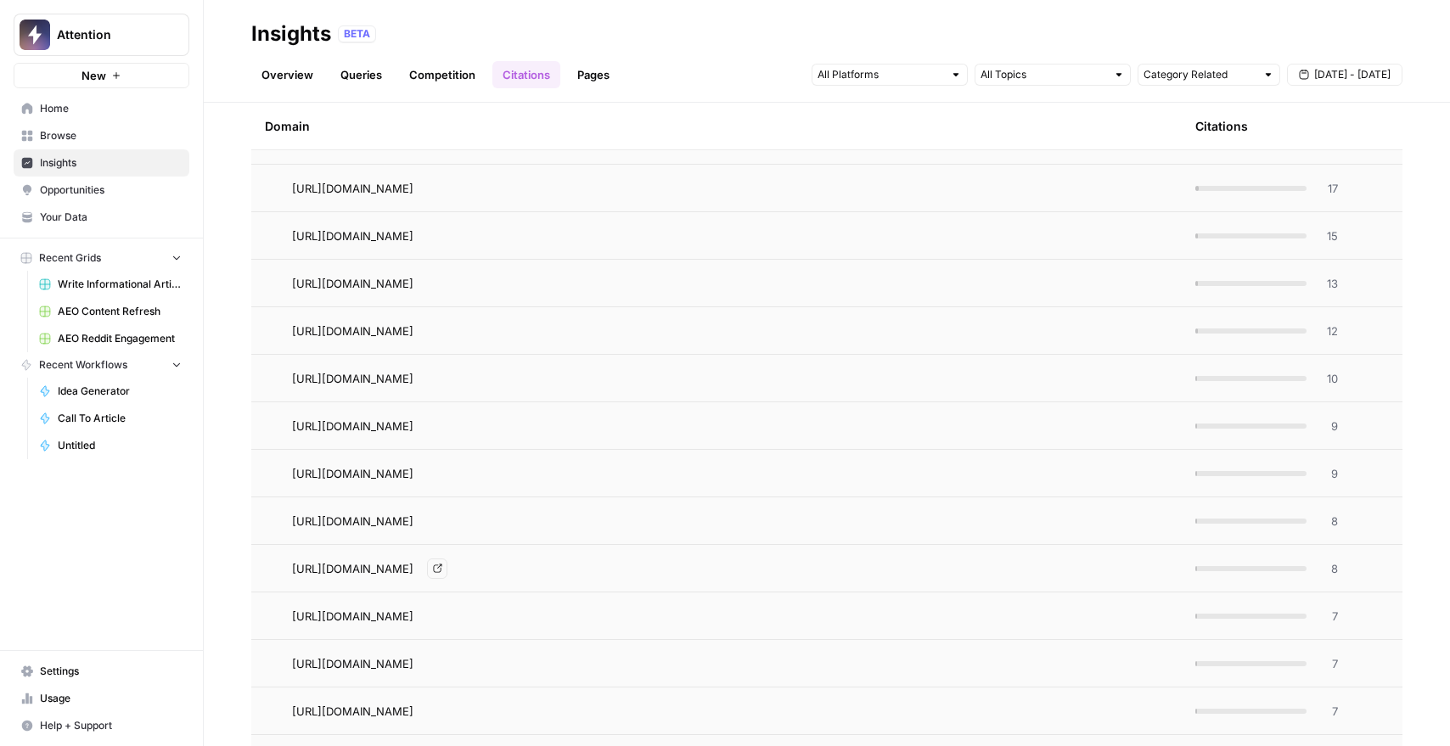
click at [442, 565] on icon "Go to page https://www.reddit.com/r/salesforce/comments/kmil3g/gongs_competitor…" at bounding box center [437, 569] width 8 height 8
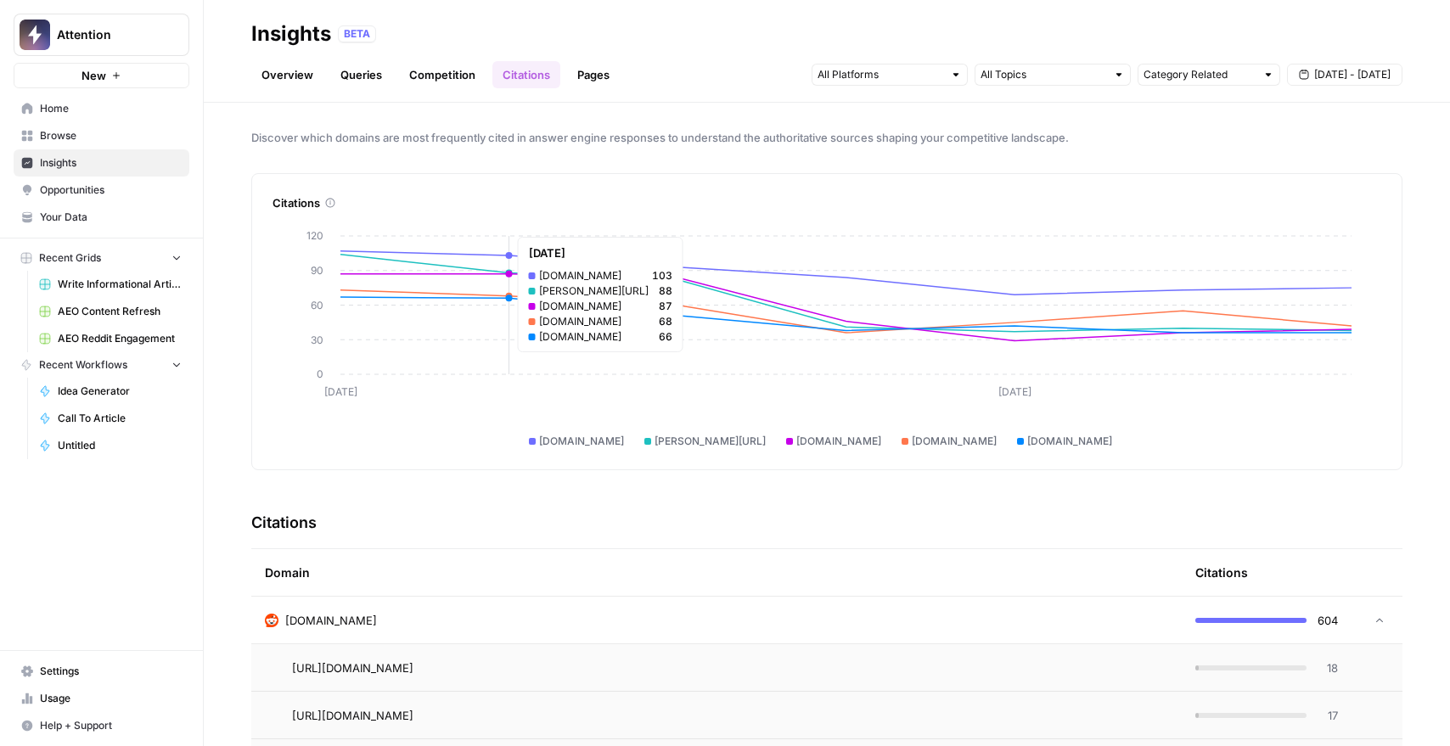
scroll to position [0, 0]
click at [735, 623] on div "[DOMAIN_NAME]" at bounding box center [716, 621] width 903 height 17
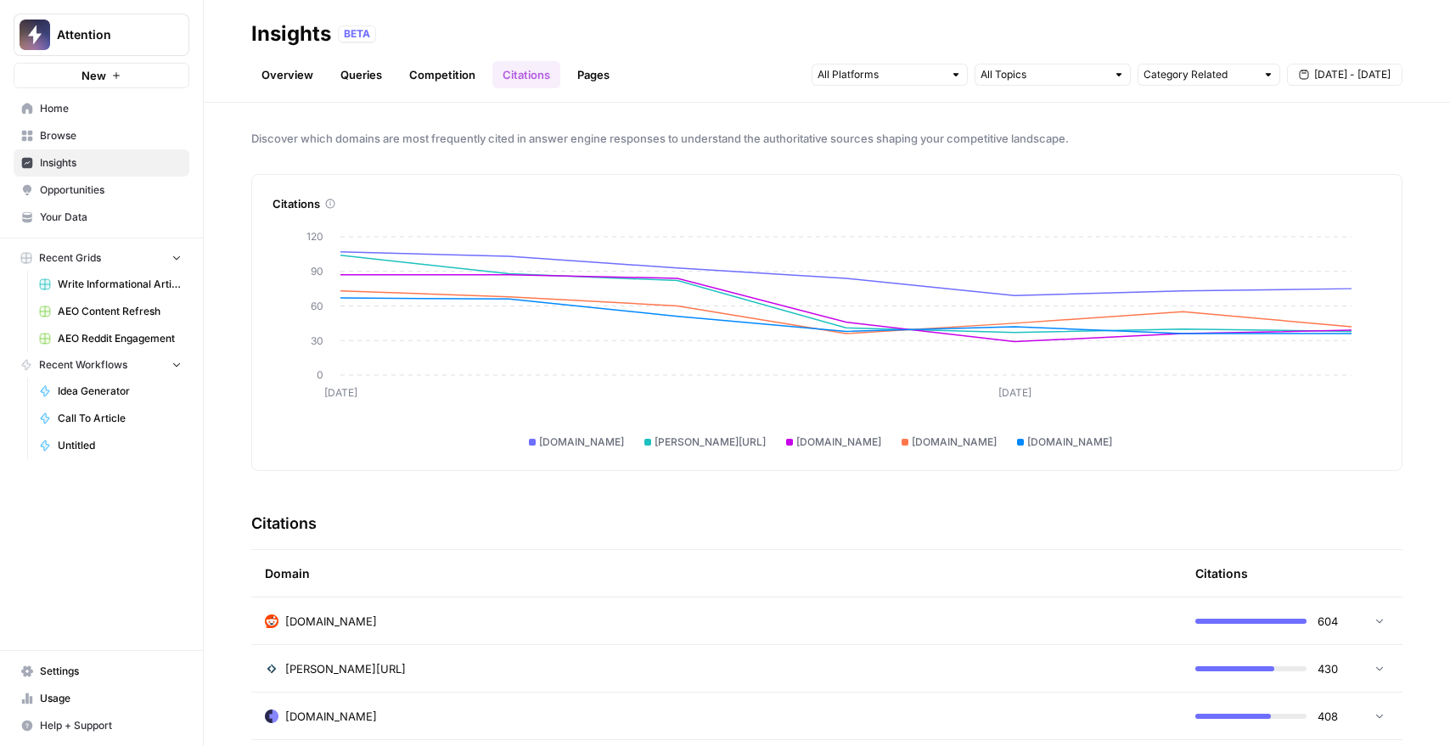
scroll to position [490, 0]
